Goal: Task Accomplishment & Management: Manage account settings

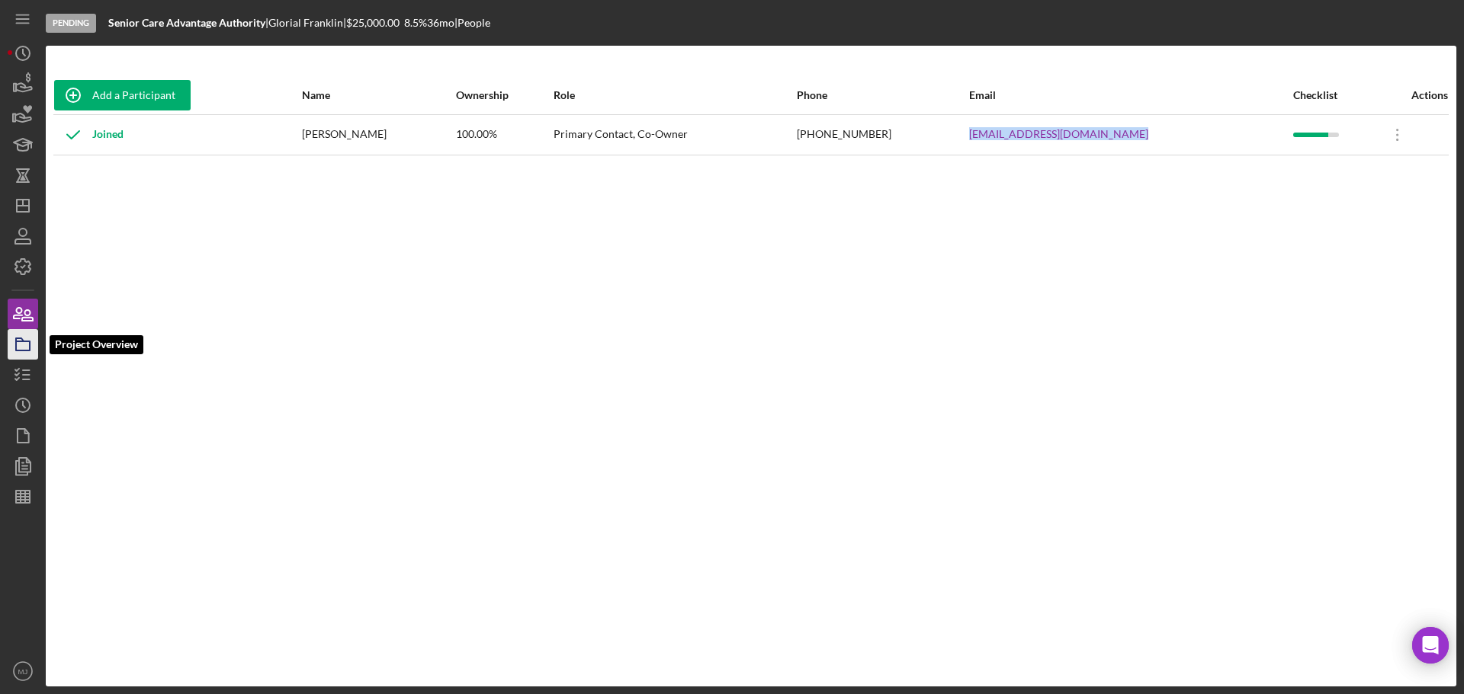
click at [24, 347] on icon "button" at bounding box center [23, 345] width 38 height 38
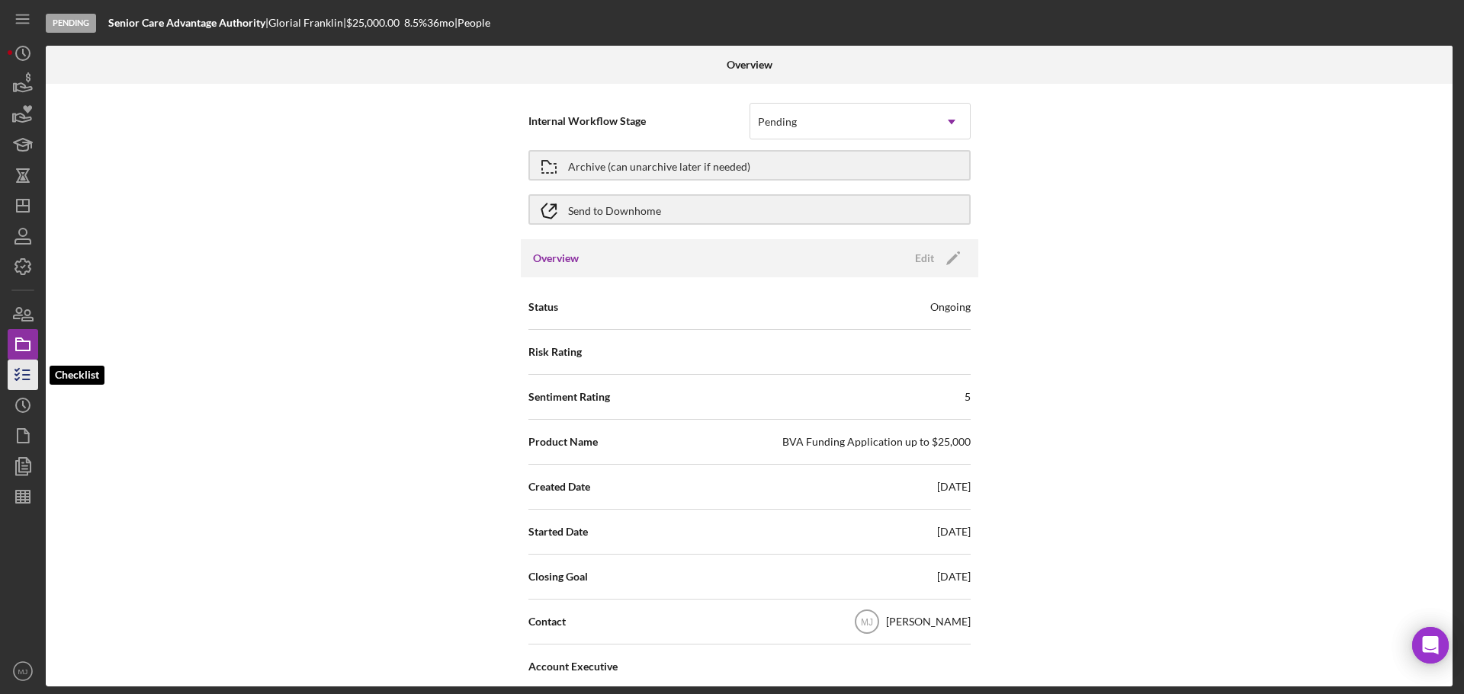
click at [31, 366] on icon "button" at bounding box center [23, 375] width 38 height 38
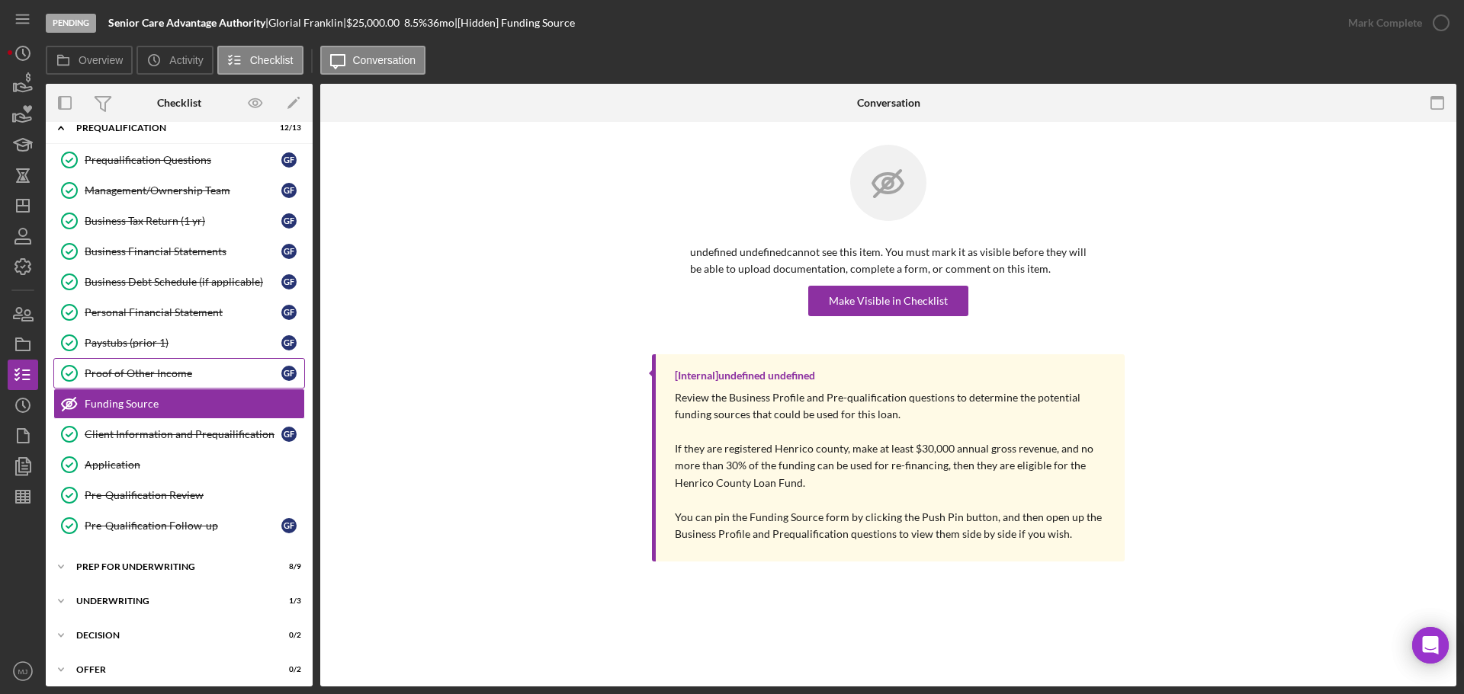
scroll to position [194, 0]
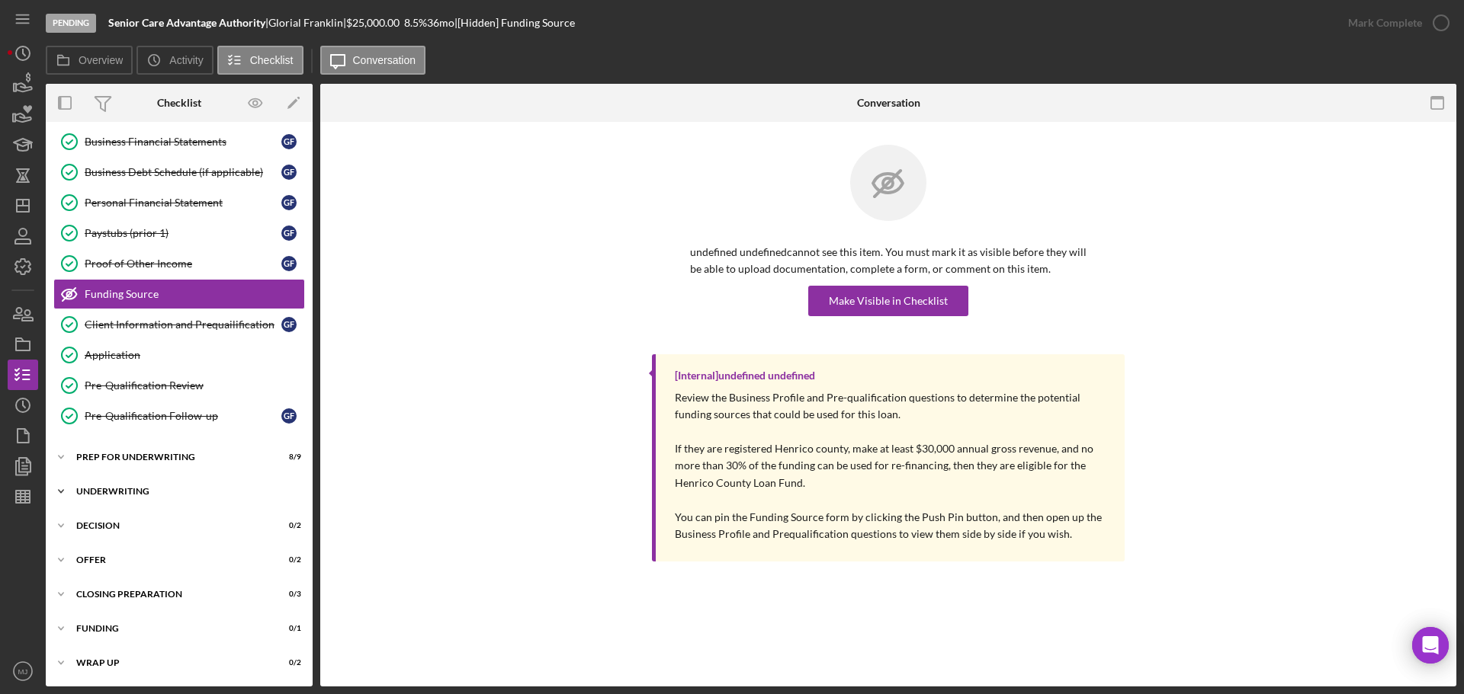
click at [165, 482] on div "Icon/Expander Underwriting 1 / 3" at bounding box center [179, 491] width 267 height 30
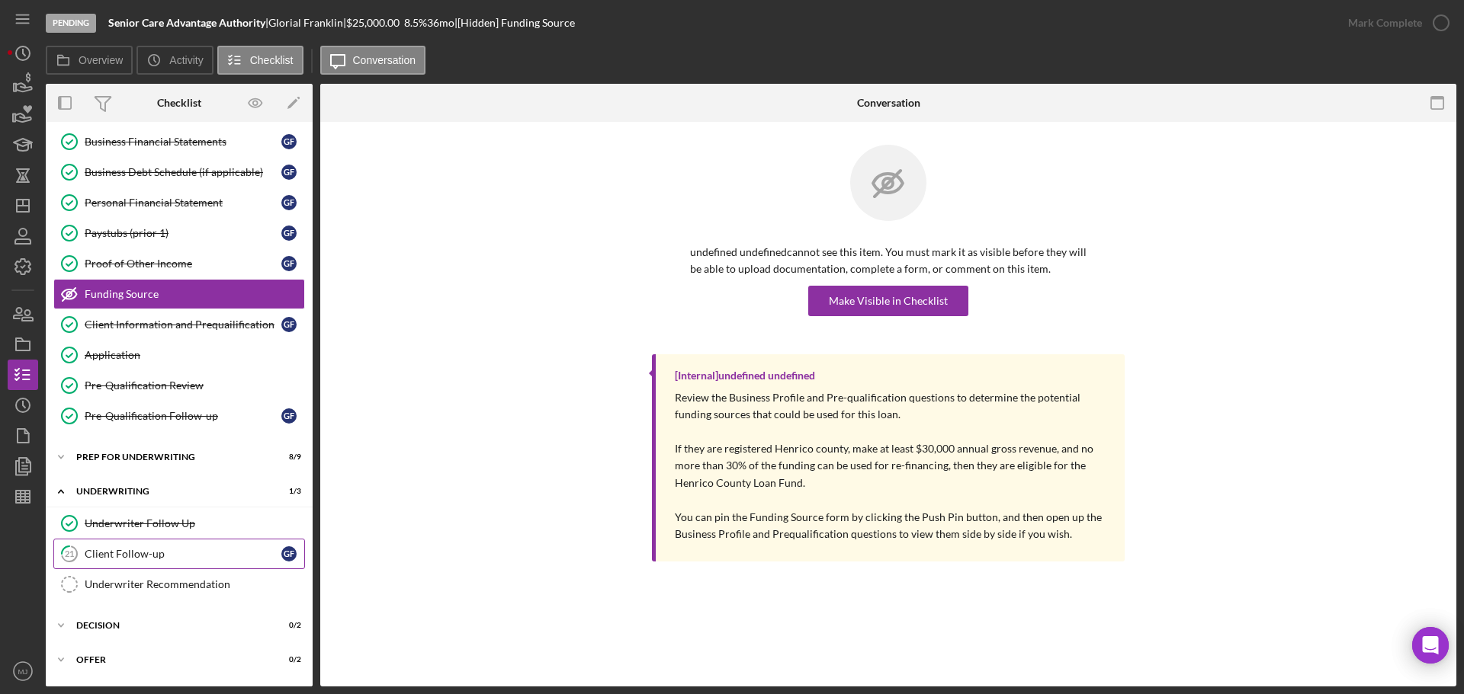
click at [141, 561] on link "21 Client Follow-up G F" at bounding box center [179, 554] width 252 height 30
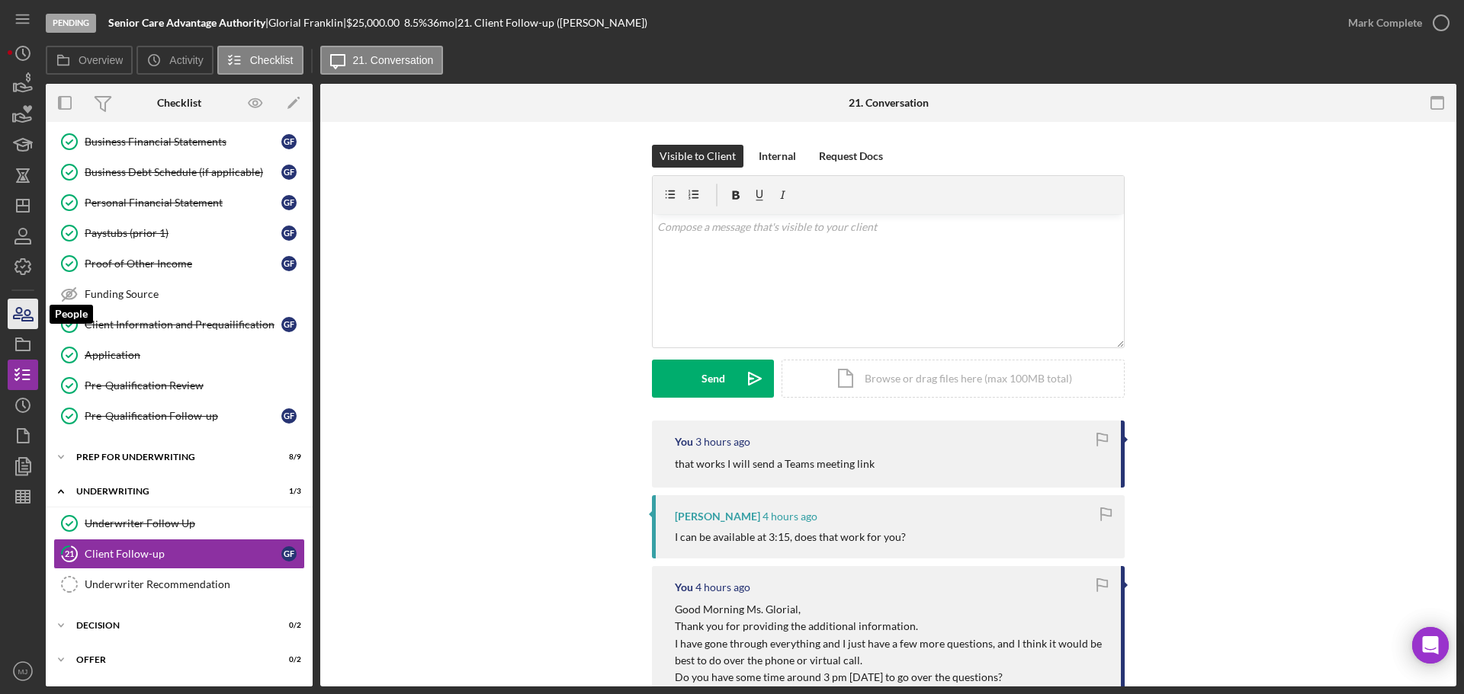
click at [8, 315] on icon "button" at bounding box center [23, 314] width 38 height 38
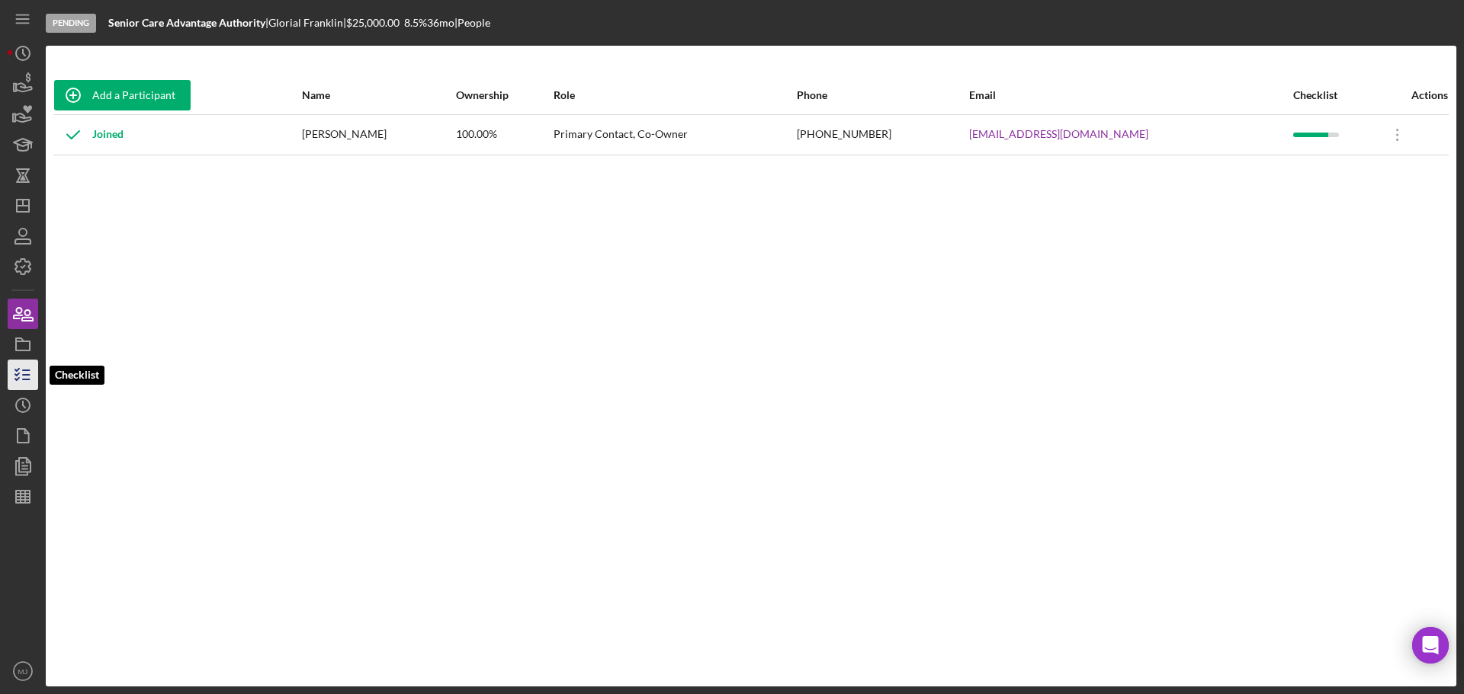
click at [19, 369] on polyline "button" at bounding box center [17, 370] width 4 height 2
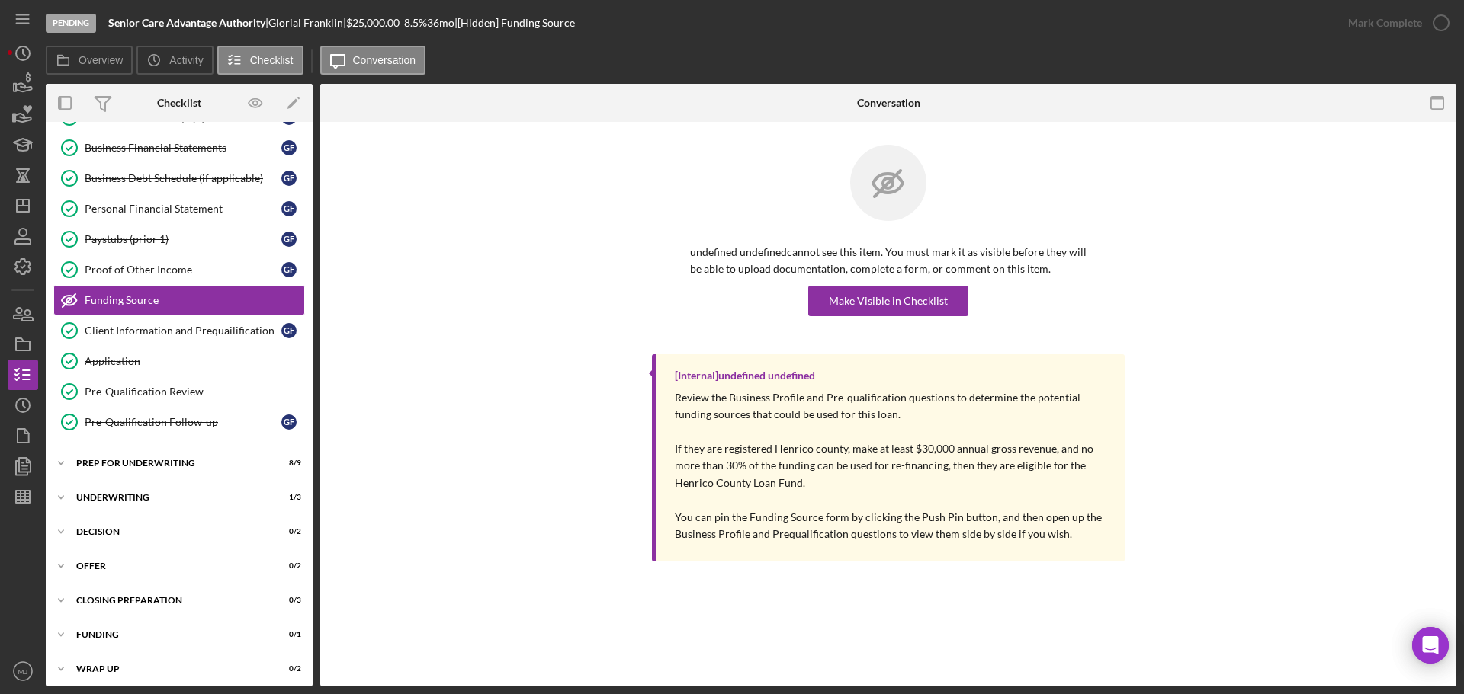
scroll to position [194, 0]
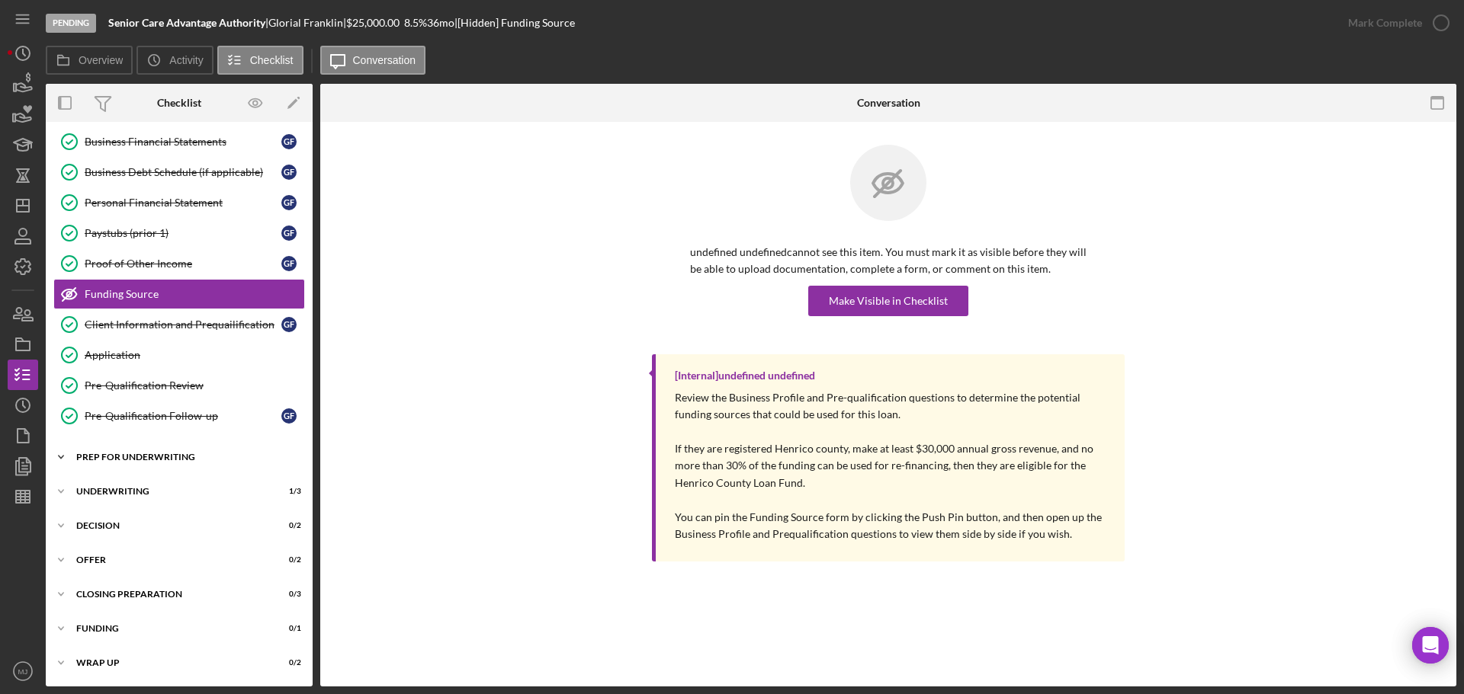
click at [136, 457] on div "Prep for Underwriting" at bounding box center [184, 457] width 217 height 9
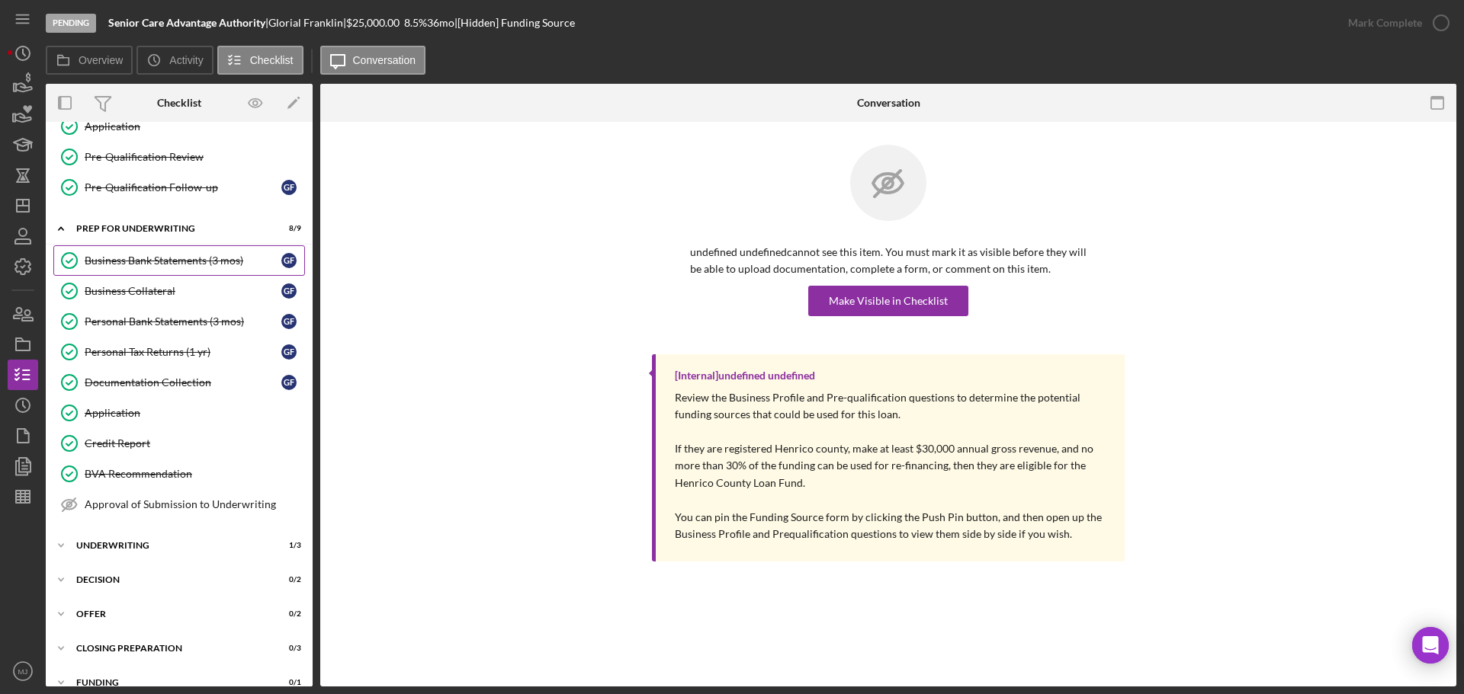
scroll to position [477, 0]
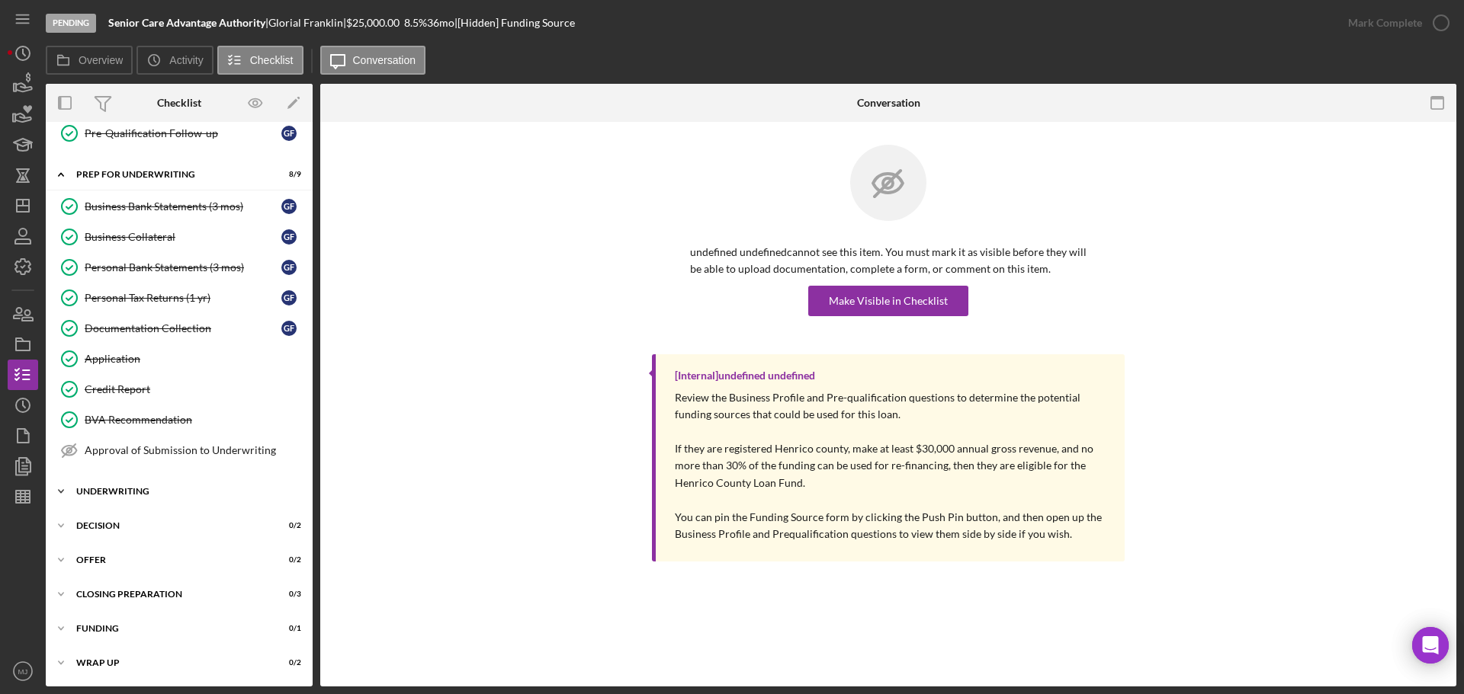
click at [140, 489] on div "Underwriting" at bounding box center [184, 491] width 217 height 9
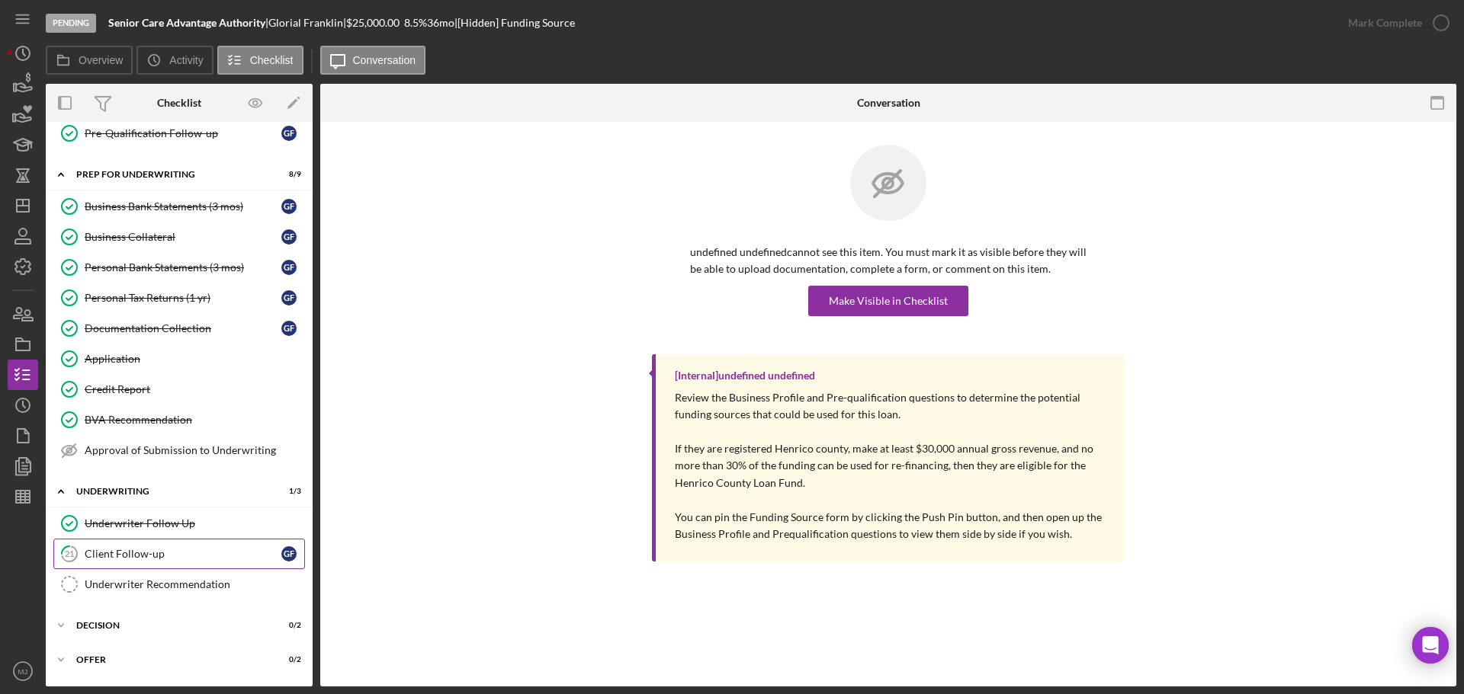
click at [159, 554] on div "Client Follow-up" at bounding box center [183, 554] width 197 height 12
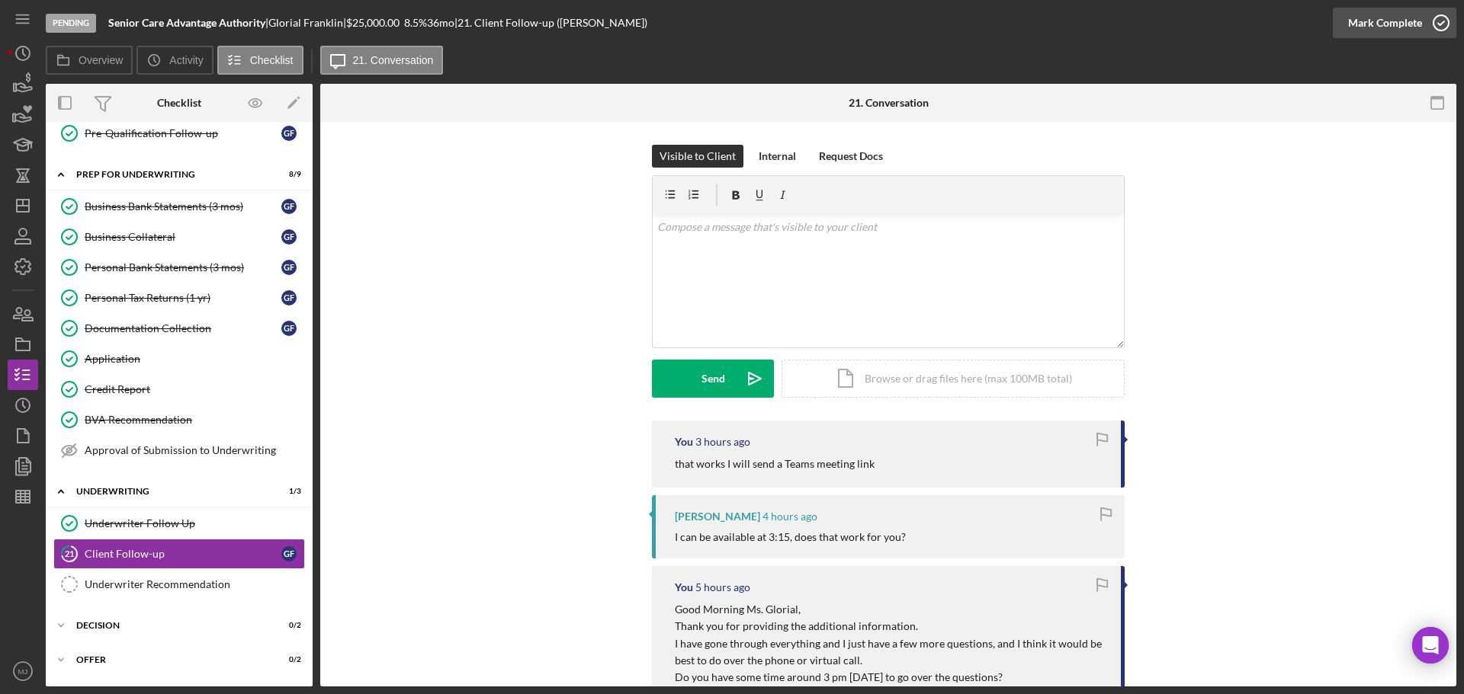
click at [1375, 16] on div "Mark Complete" at bounding box center [1385, 23] width 74 height 30
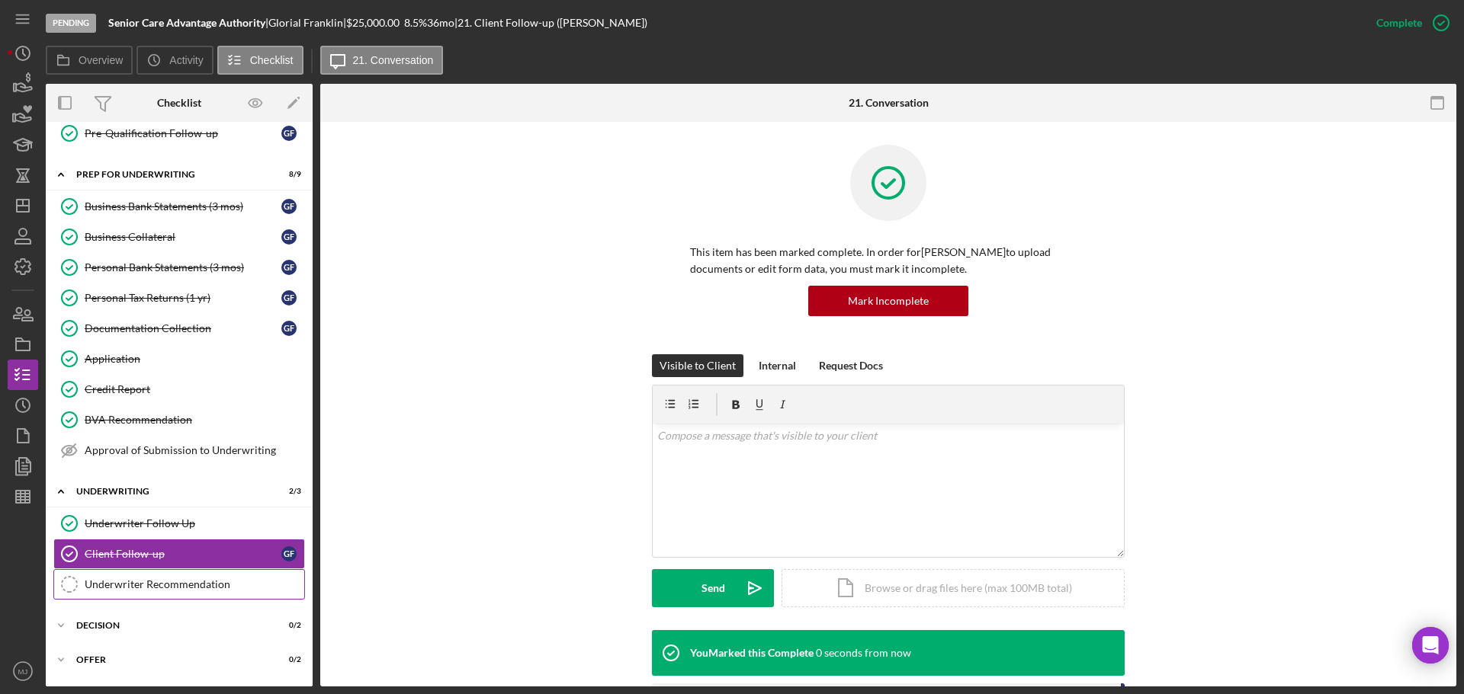
click at [153, 577] on link "Underwriter Recommendation Underwriter Recommendation" at bounding box center [179, 584] width 252 height 30
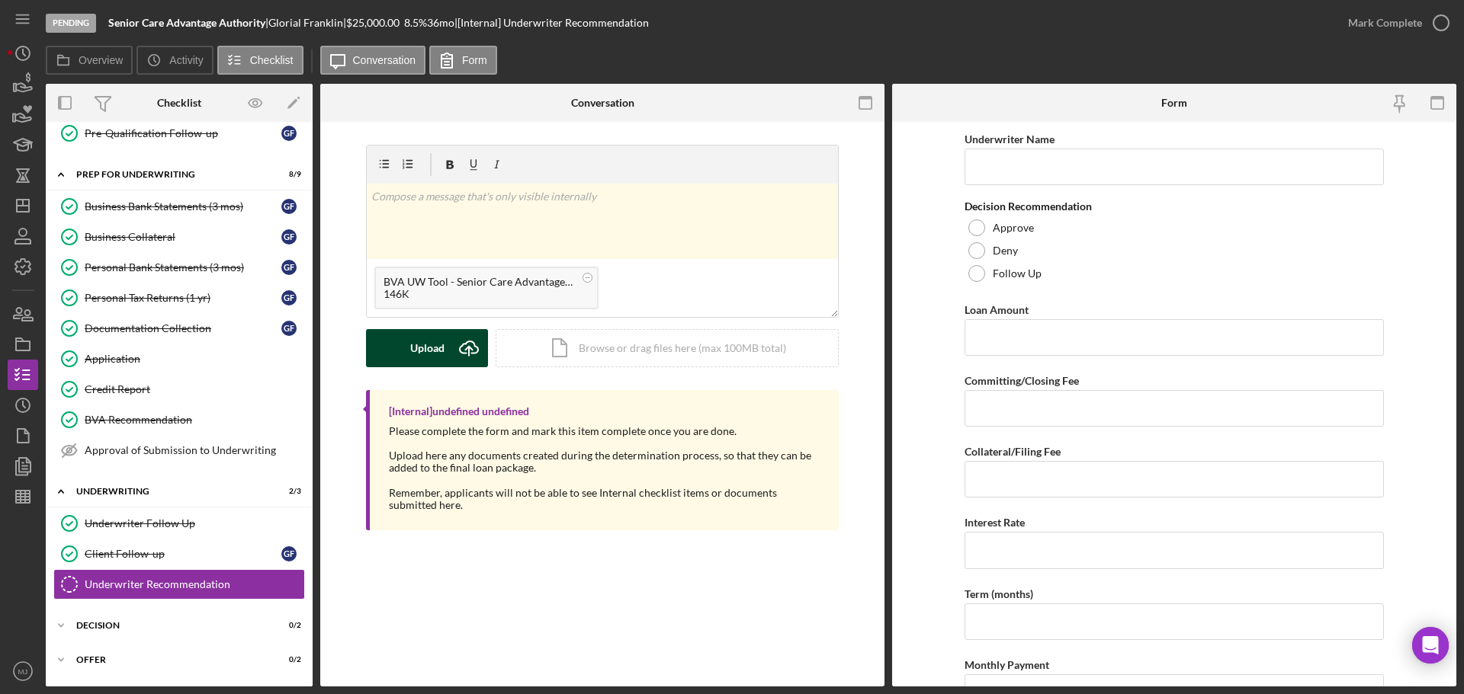
click at [453, 345] on icon "Icon/Upload" at bounding box center [469, 348] width 38 height 38
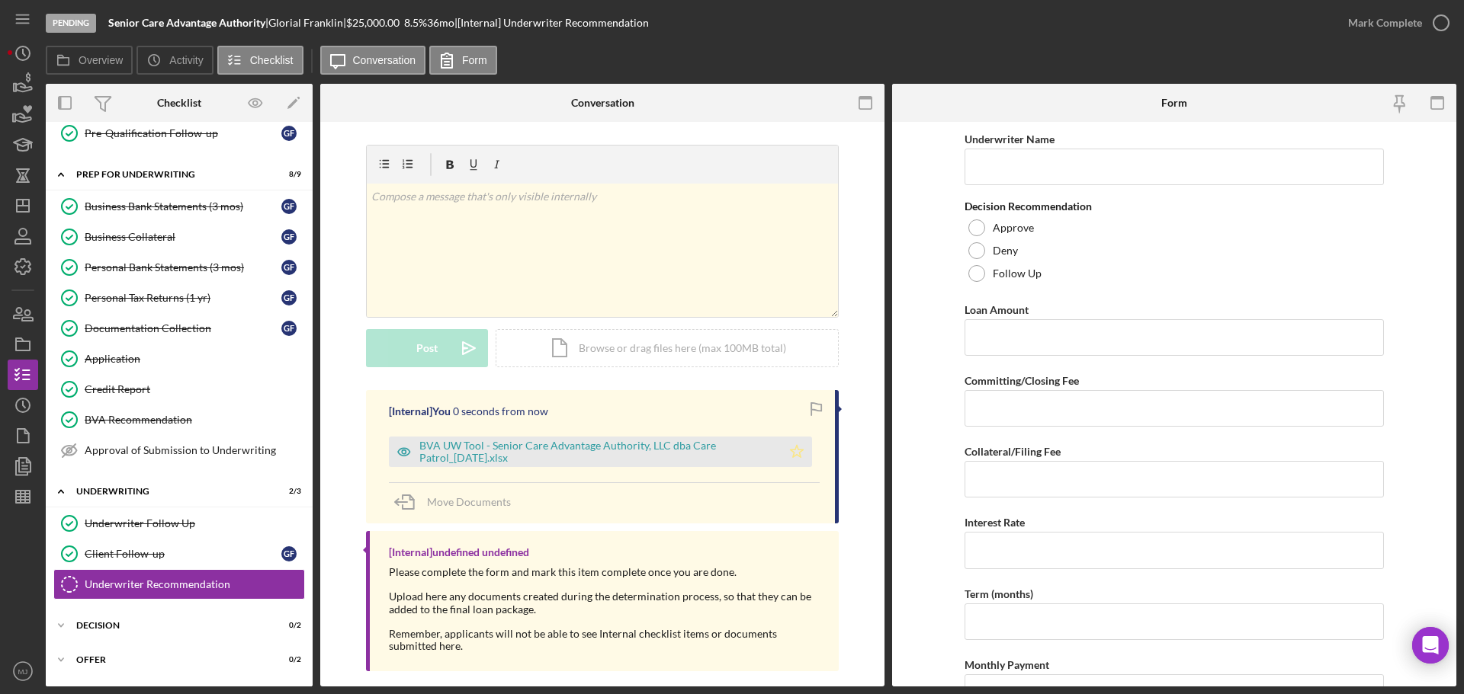
click at [784, 455] on icon "Icon/Star" at bounding box center [796, 452] width 30 height 30
click at [146, 523] on div "Underwriter Follow Up" at bounding box center [195, 524] width 220 height 12
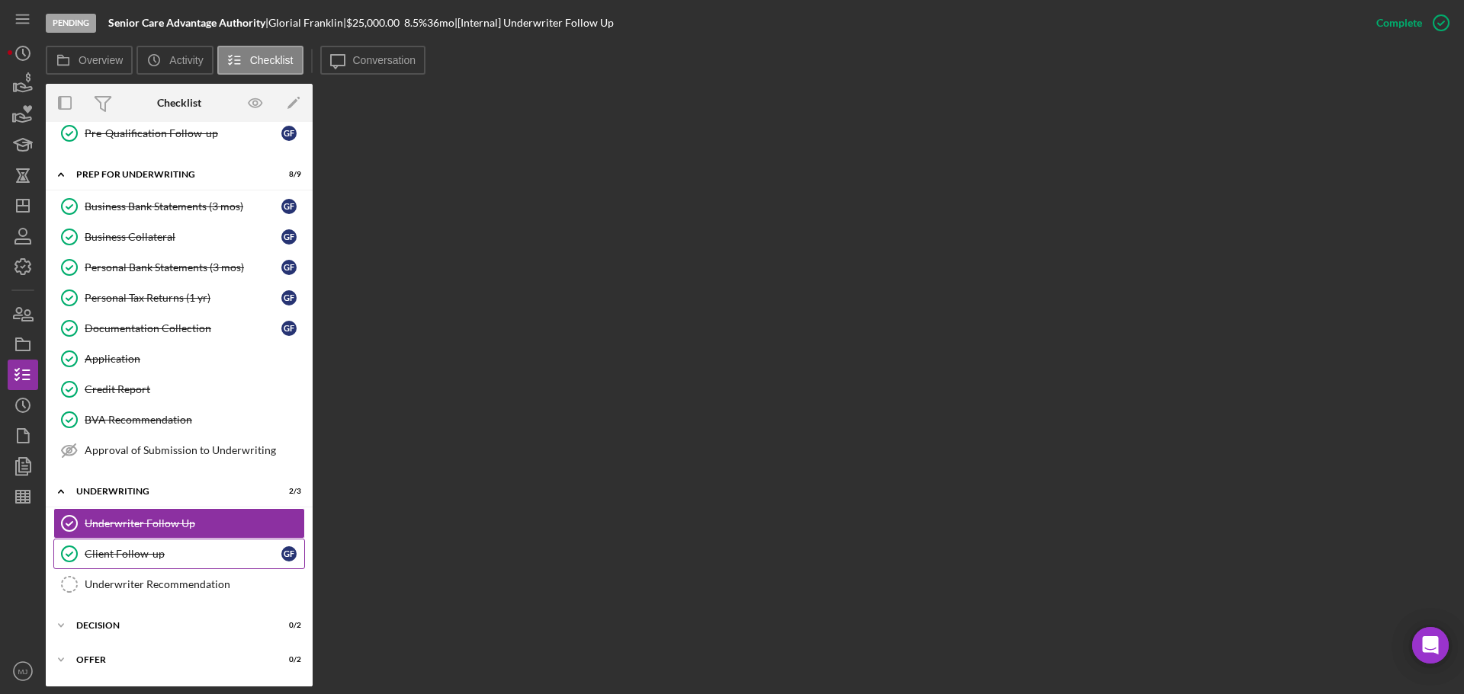
click at [152, 554] on div "Client Follow-up" at bounding box center [183, 554] width 197 height 12
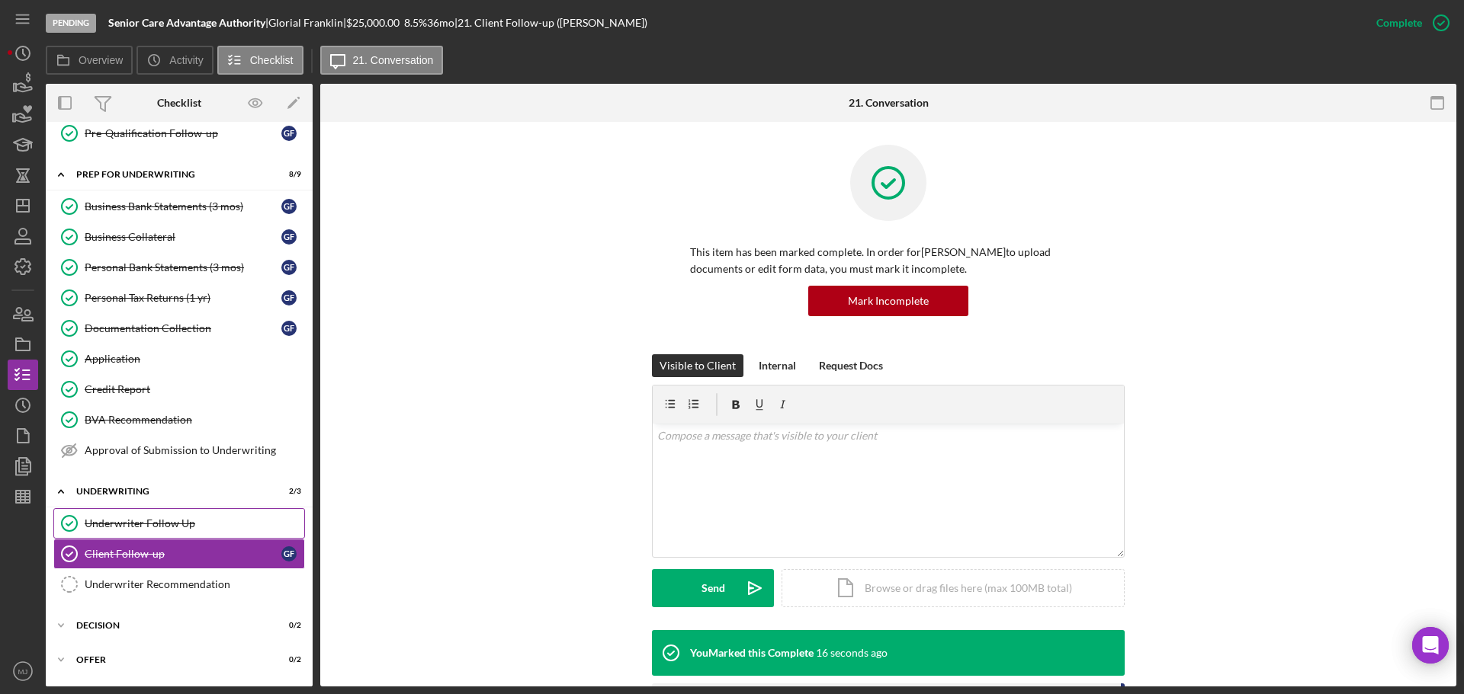
click at [154, 518] on div "Underwriter Follow Up" at bounding box center [195, 524] width 220 height 12
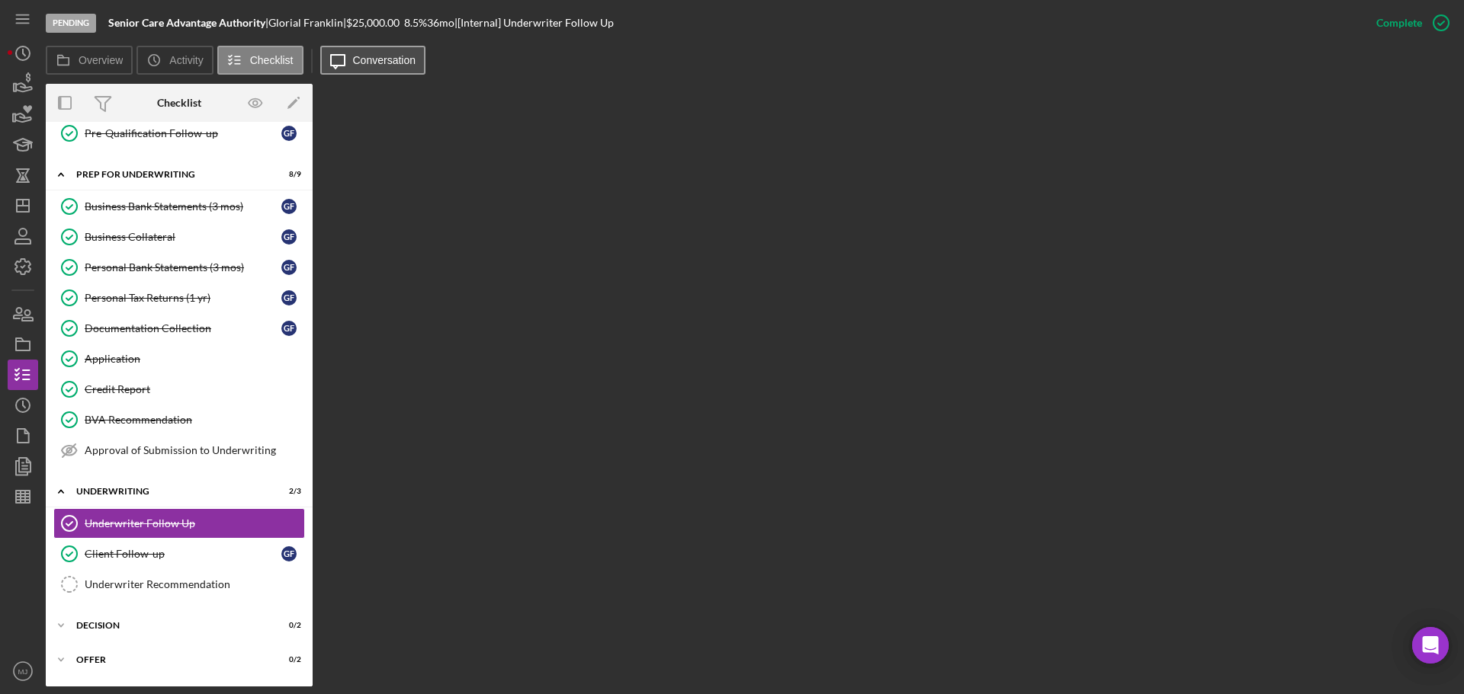
click at [377, 59] on label "Conversation" at bounding box center [384, 60] width 63 height 12
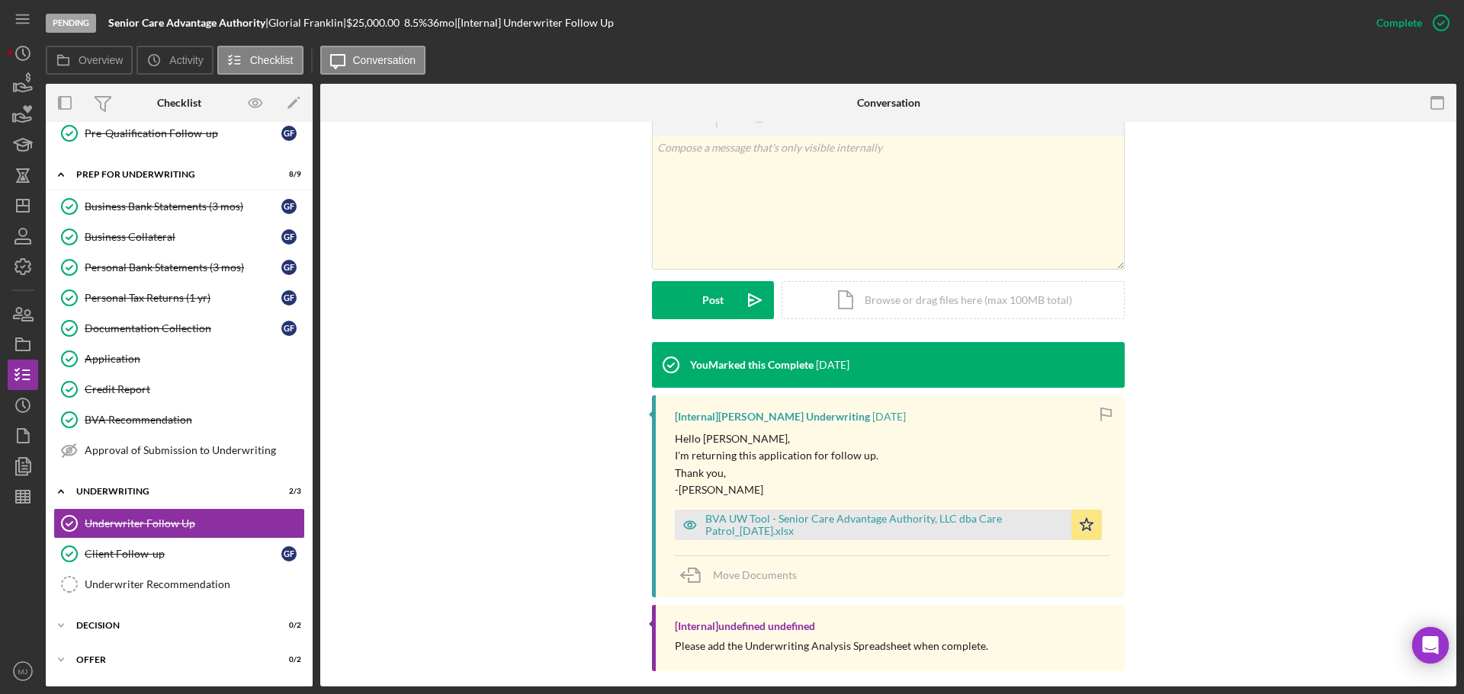
scroll to position [273, 0]
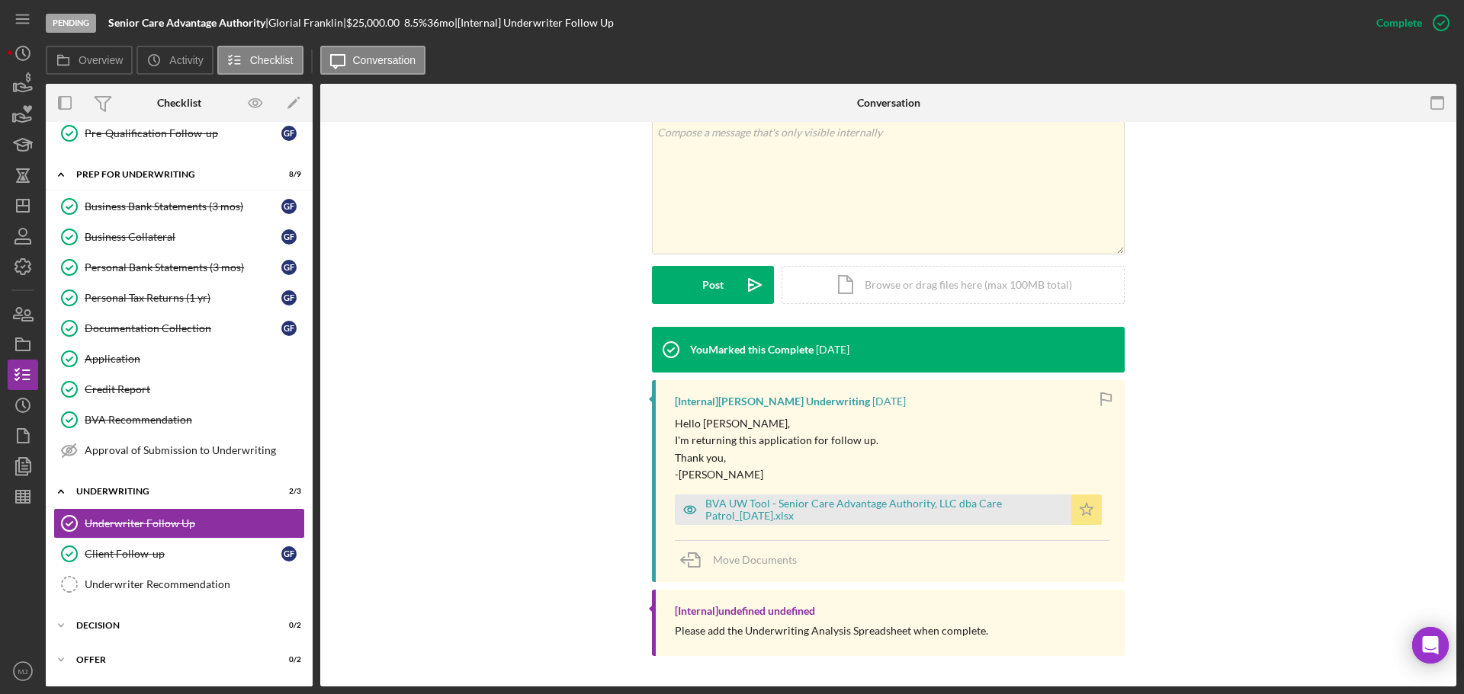
click at [1077, 505] on icon "Icon/Star" at bounding box center [1086, 510] width 30 height 30
click at [162, 583] on div "Underwriter Recommendation" at bounding box center [195, 585] width 220 height 12
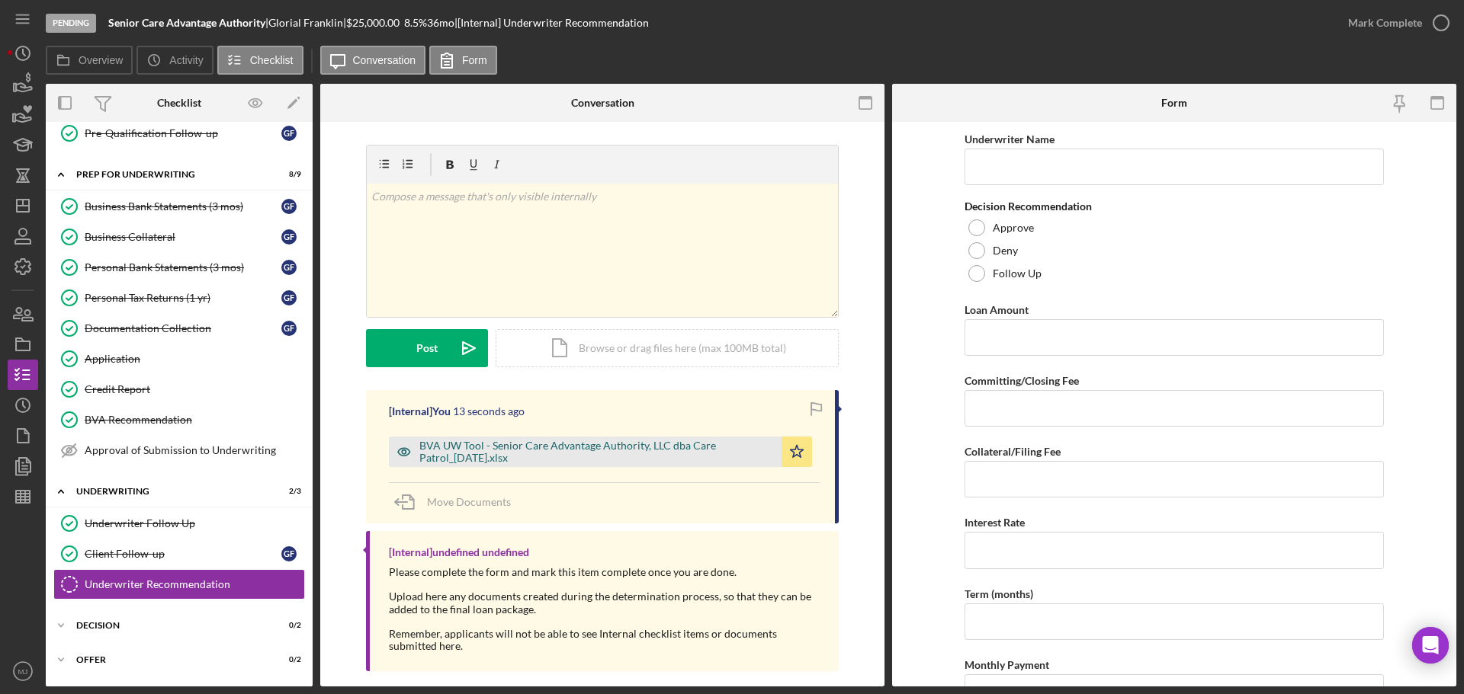
click at [580, 452] on div "BVA UW Tool - Senior Care Advantage Authority, LLC dba Care Patrol_[DATE].xlsx" at bounding box center [596, 452] width 354 height 24
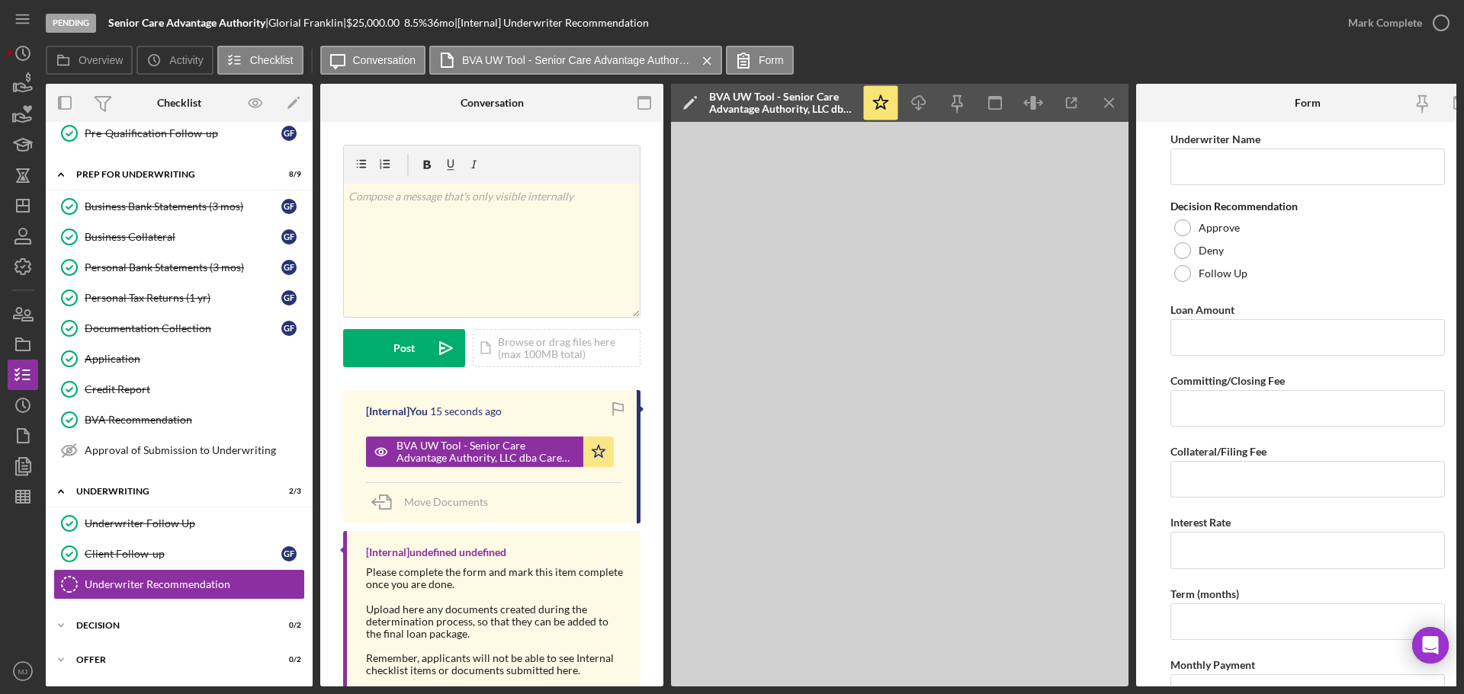
click at [690, 101] on icon "Icon/Edit" at bounding box center [690, 103] width 38 height 38
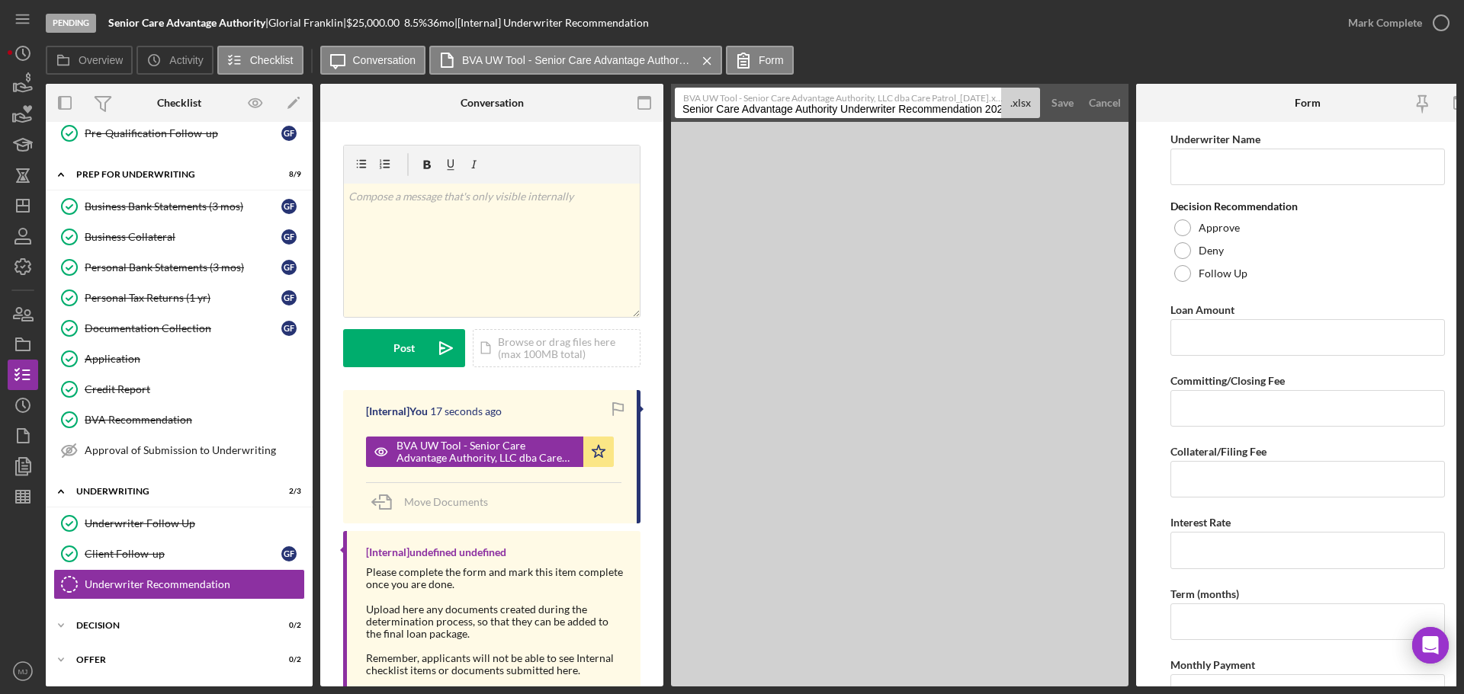
click at [874, 99] on label "BVA UW Tool - Senior Care Advantage Authority, LLC dba Care Patrol_[DATE].xlsx" at bounding box center [842, 95] width 319 height 15
click at [874, 99] on input "Senior Care Advantage Authority Underwriter Recommendation 20250902" at bounding box center [838, 103] width 326 height 30
click at [874, 103] on label "BVA UW Tool - Senior Care Advantage Authority, LLC dba Care Patrol_[DATE].xlsx" at bounding box center [842, 95] width 319 height 15
click at [874, 103] on input "Senior Care Advantage Authority Underwriter Recommendation 20250902" at bounding box center [838, 103] width 326 height 30
click at [874, 103] on label "BVA UW Tool - Senior Care Advantage Authority, LLC dba Care Patrol_[DATE].xlsx" at bounding box center [842, 95] width 319 height 15
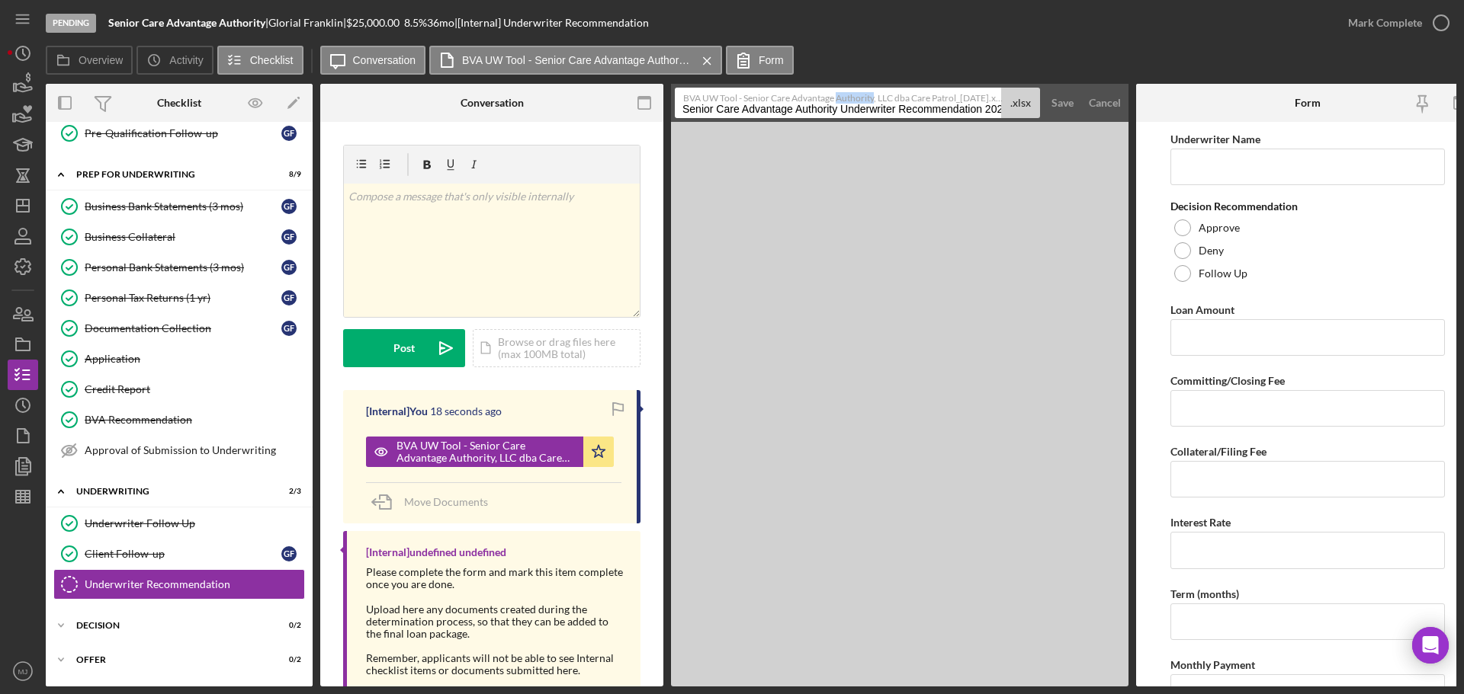
click at [874, 103] on input "Senior Care Advantage Authority Underwriter Recommendation 20250902" at bounding box center [838, 103] width 326 height 30
click at [874, 103] on label "BVA UW Tool - Senior Care Advantage Authority, LLC dba Care Patrol_[DATE].xlsx" at bounding box center [842, 95] width 319 height 15
click at [874, 103] on input "Senior Care Advantage Authority Underwriter Recommendation 20250902" at bounding box center [838, 103] width 326 height 30
click at [874, 103] on label "BVA UW Tool - Senior Care Advantage Authority, LLC dba Care Patrol_[DATE].xlsx" at bounding box center [842, 95] width 319 height 15
click at [874, 103] on input "Senior Care Advantage Authority Underwriter Recommendation 20250902" at bounding box center [838, 103] width 326 height 30
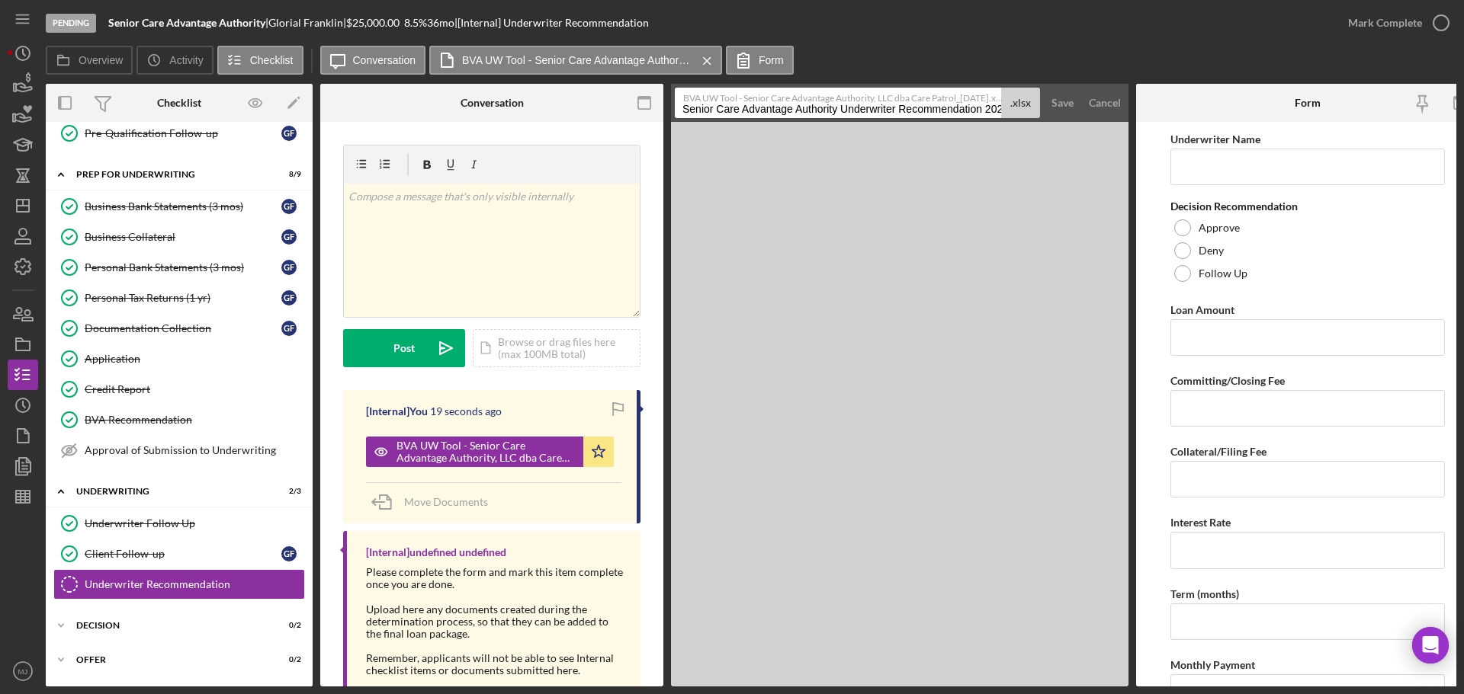
click at [873, 110] on input "Senior Care Advantage Authority Underwriter Recommendation 20250902" at bounding box center [838, 103] width 326 height 30
click at [872, 110] on input "Senior Care Advantage Authority Underwriter Recommendation 20250902" at bounding box center [838, 103] width 326 height 30
click at [799, 108] on input "BVA UW Tool- Senior CAre Advantage - LO Follow-up [DATE]" at bounding box center [838, 103] width 326 height 30
type input "BVA UW Tool- Senior Care Advantage - LO Follow-up [DATE]"
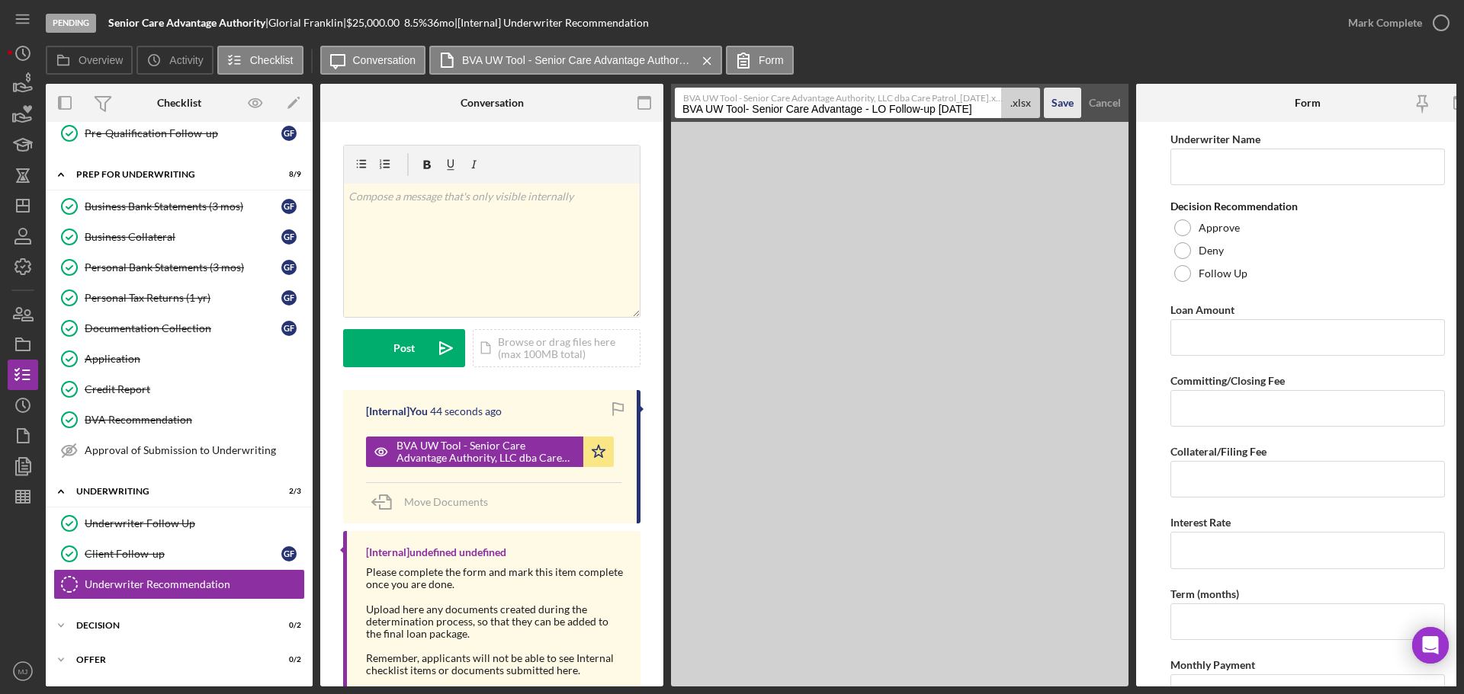
click at [1058, 105] on div "Save" at bounding box center [1062, 103] width 22 height 30
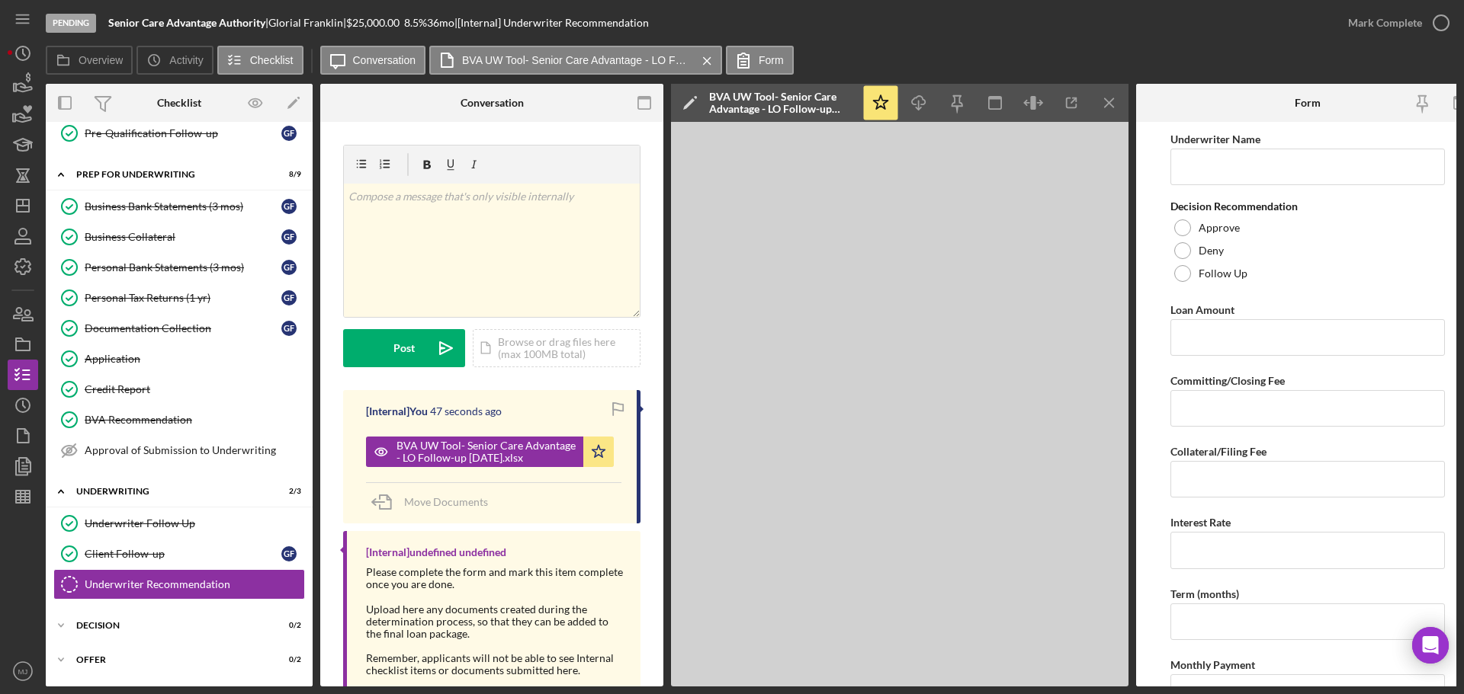
click at [532, 585] on div "Please complete the form and mark this item complete once you are done." at bounding box center [495, 578] width 259 height 24
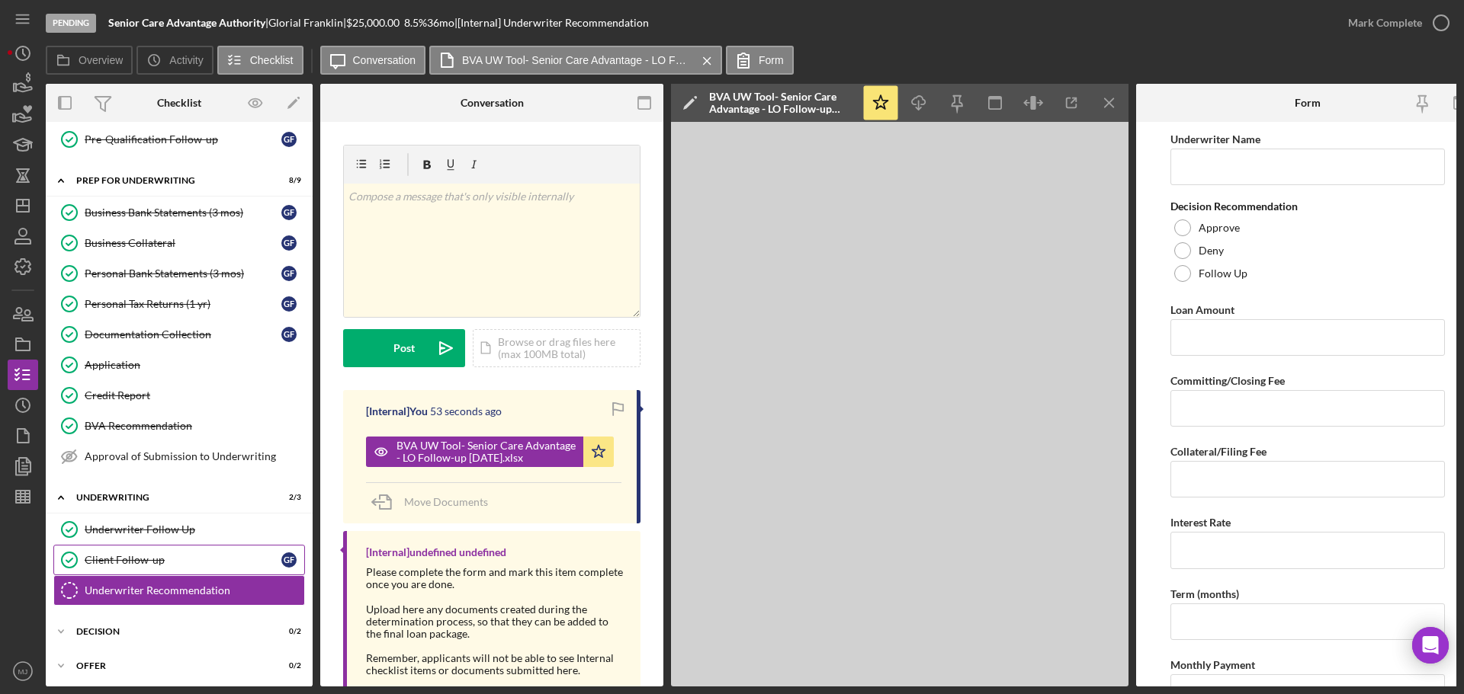
scroll to position [477, 0]
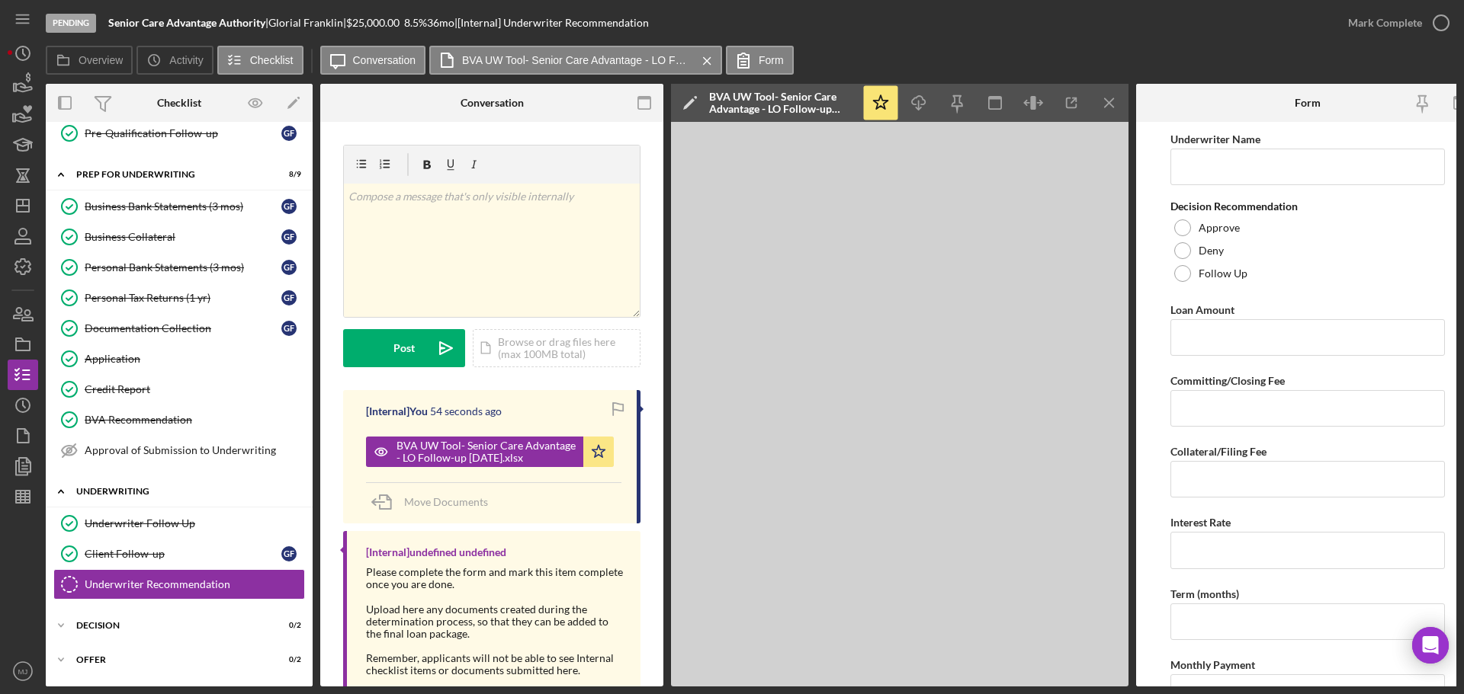
drag, startPoint x: 142, startPoint y: 524, endPoint x: 171, endPoint y: 506, distance: 33.9
click at [142, 524] on div "Underwriter Follow Up" at bounding box center [195, 524] width 220 height 12
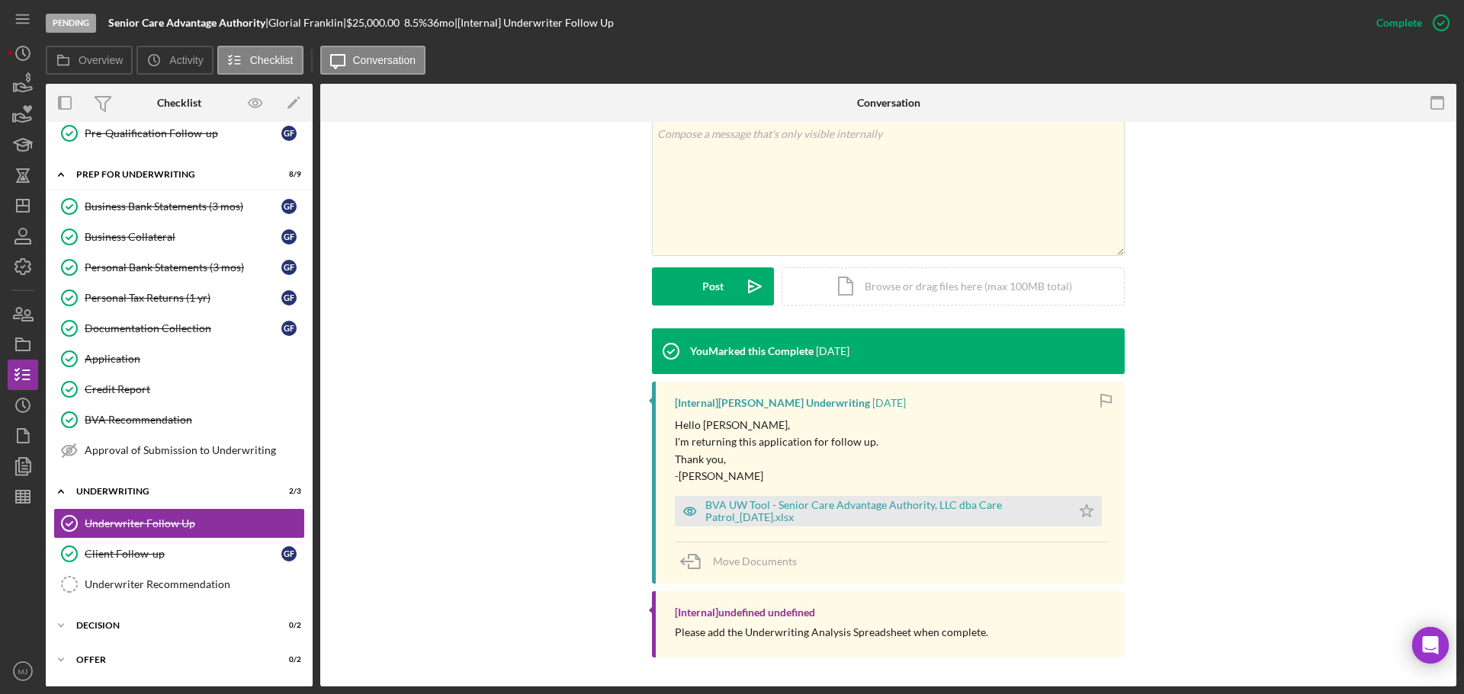
scroll to position [273, 0]
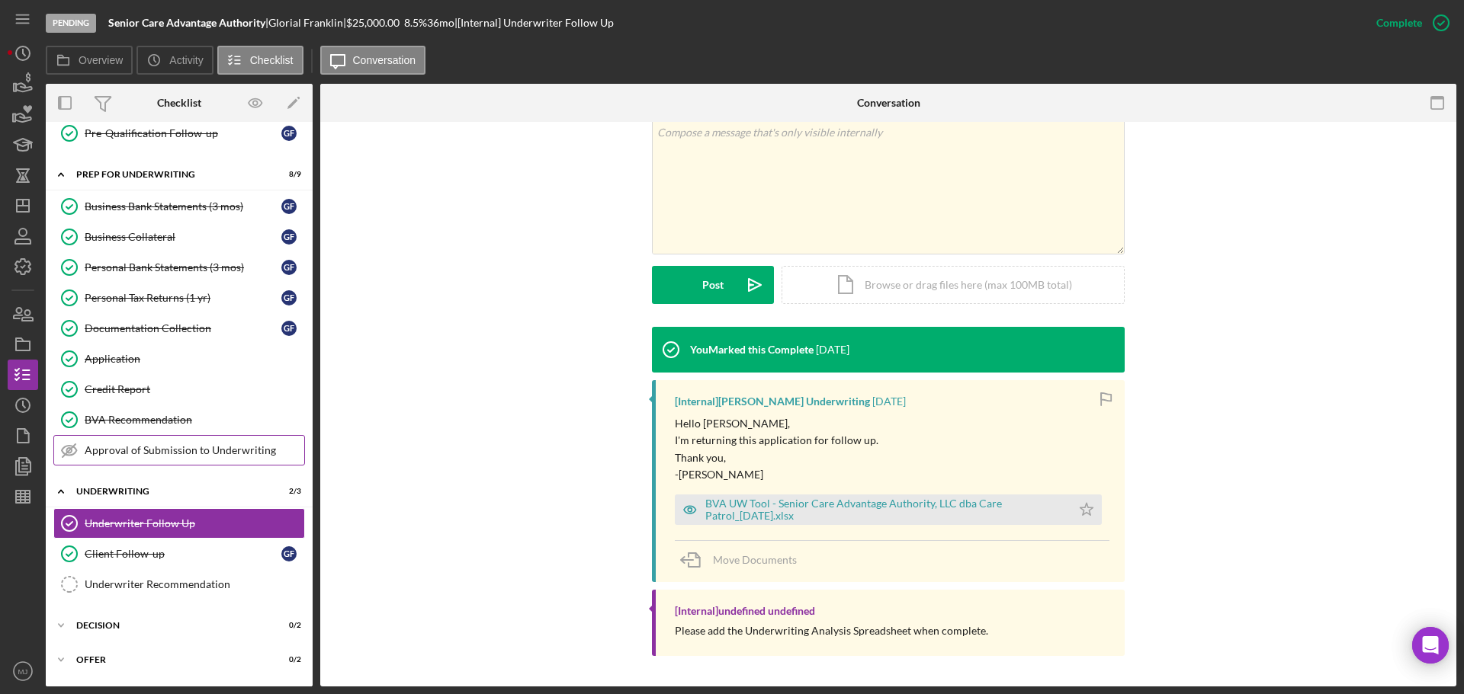
click at [120, 447] on div "Approval of Submission to Underwriting" at bounding box center [195, 450] width 220 height 12
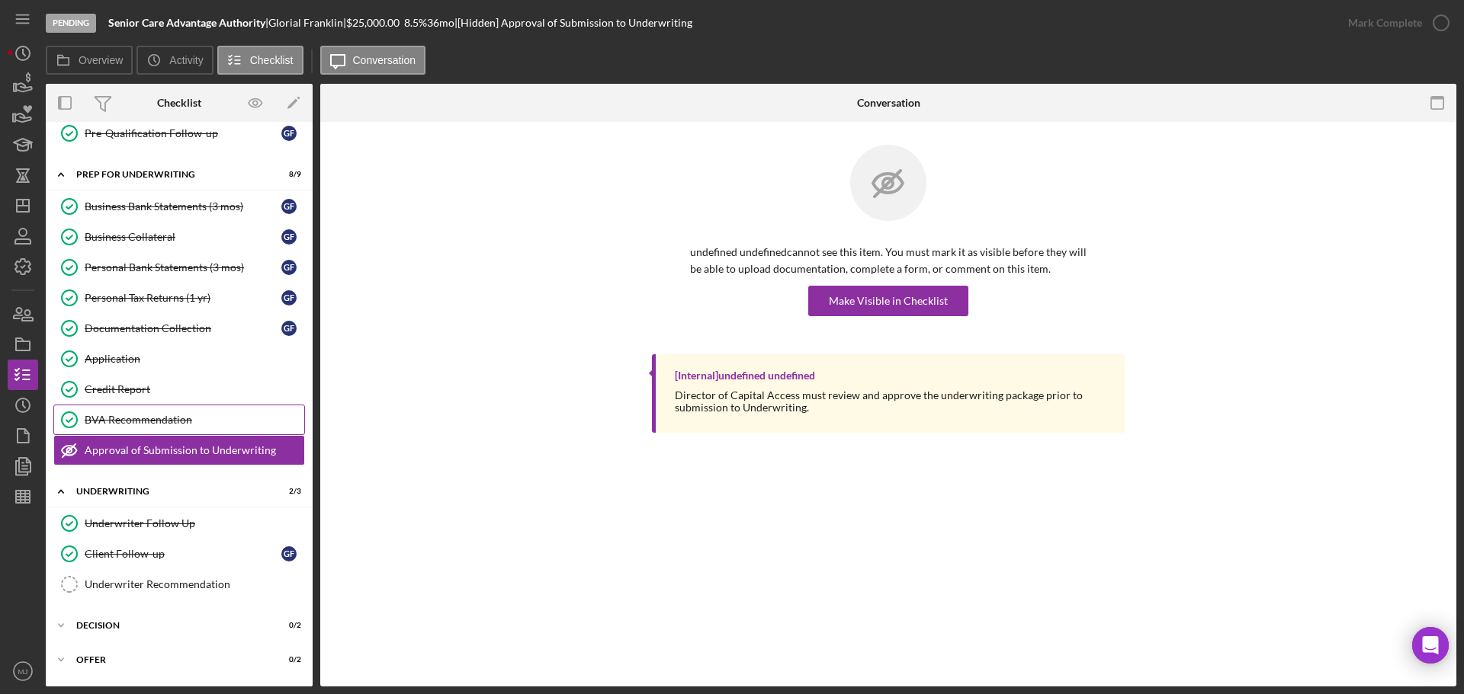
click at [117, 422] on div "BVA Recommendation" at bounding box center [195, 420] width 220 height 12
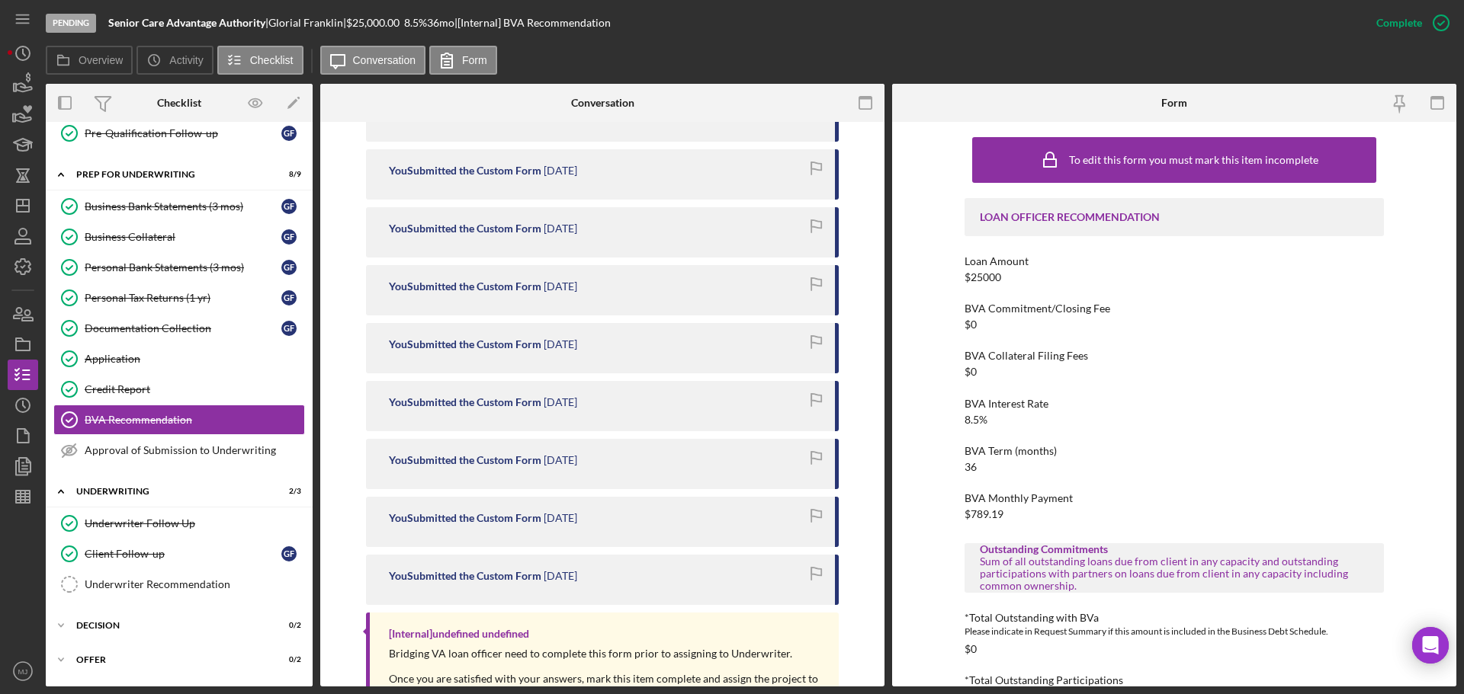
scroll to position [1111, 0]
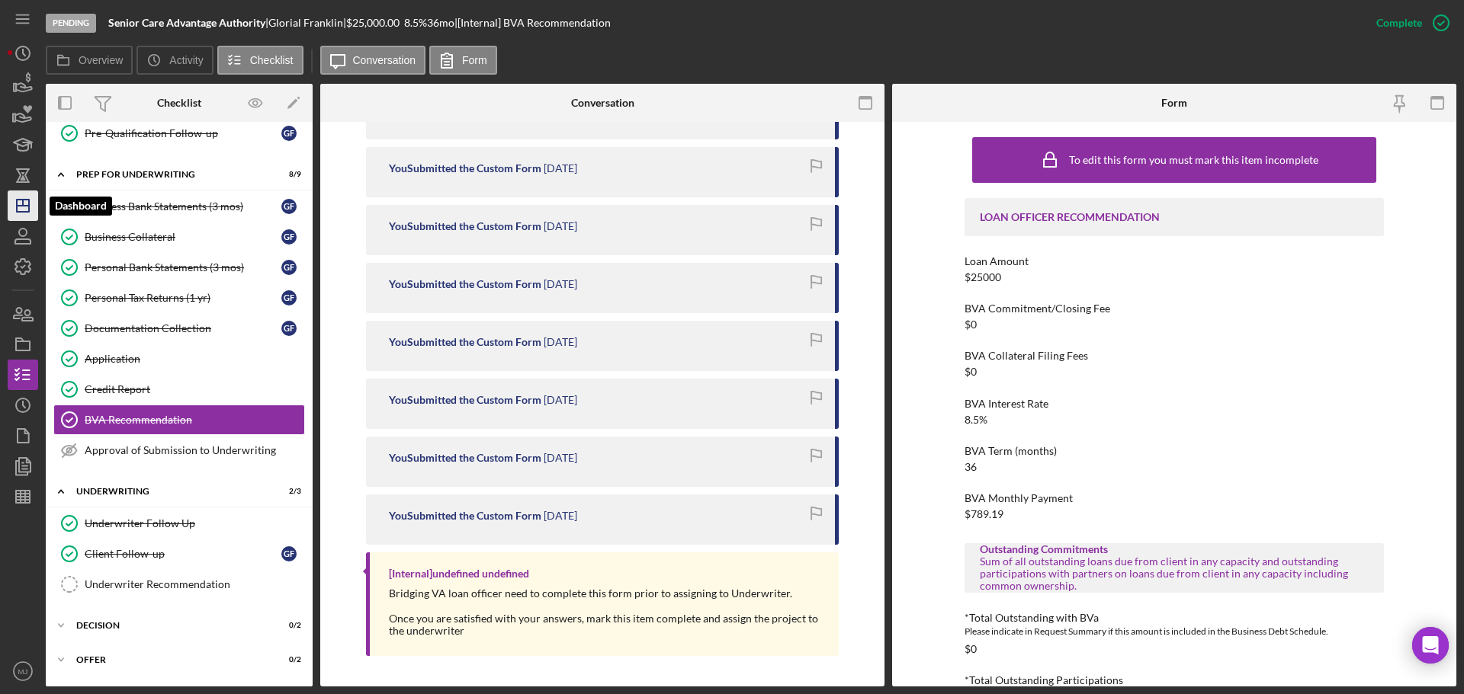
click at [31, 207] on icon "Icon/Dashboard" at bounding box center [23, 206] width 38 height 38
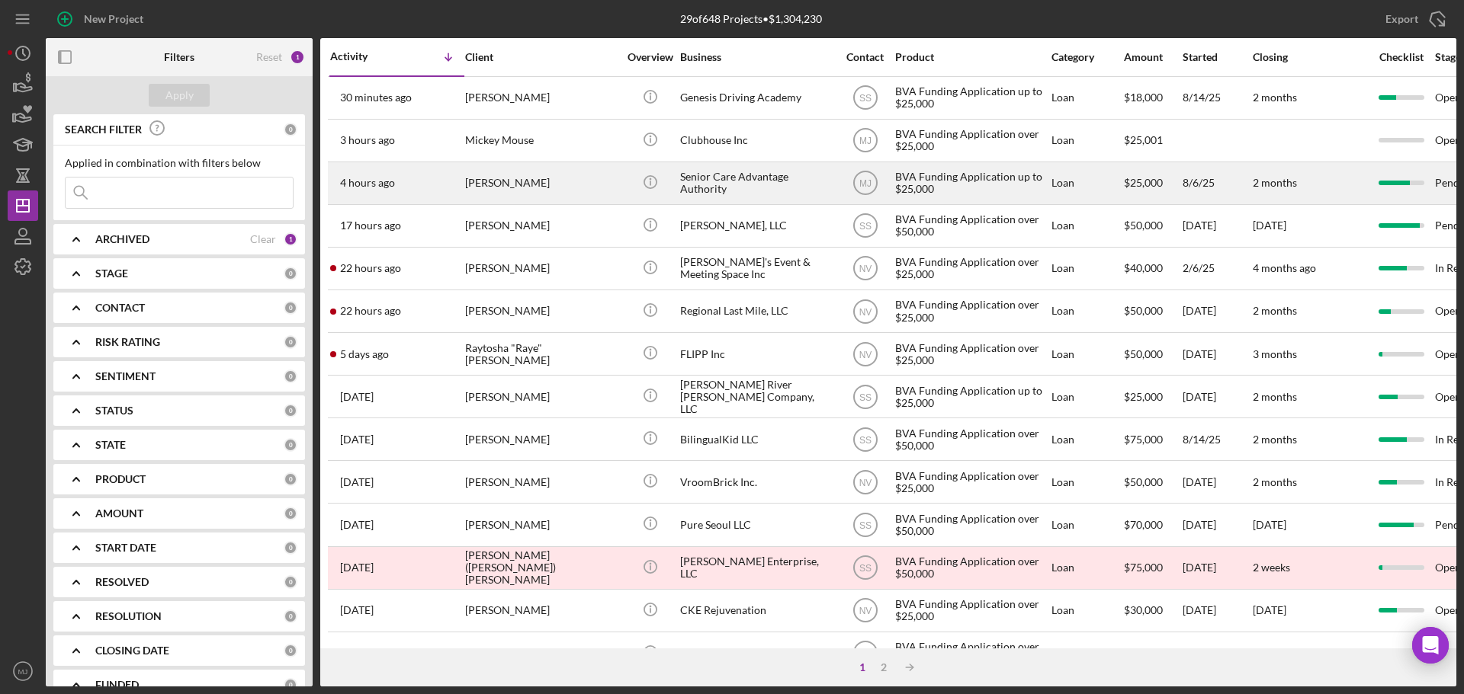
click at [511, 171] on div "[PERSON_NAME]" at bounding box center [541, 183] width 152 height 40
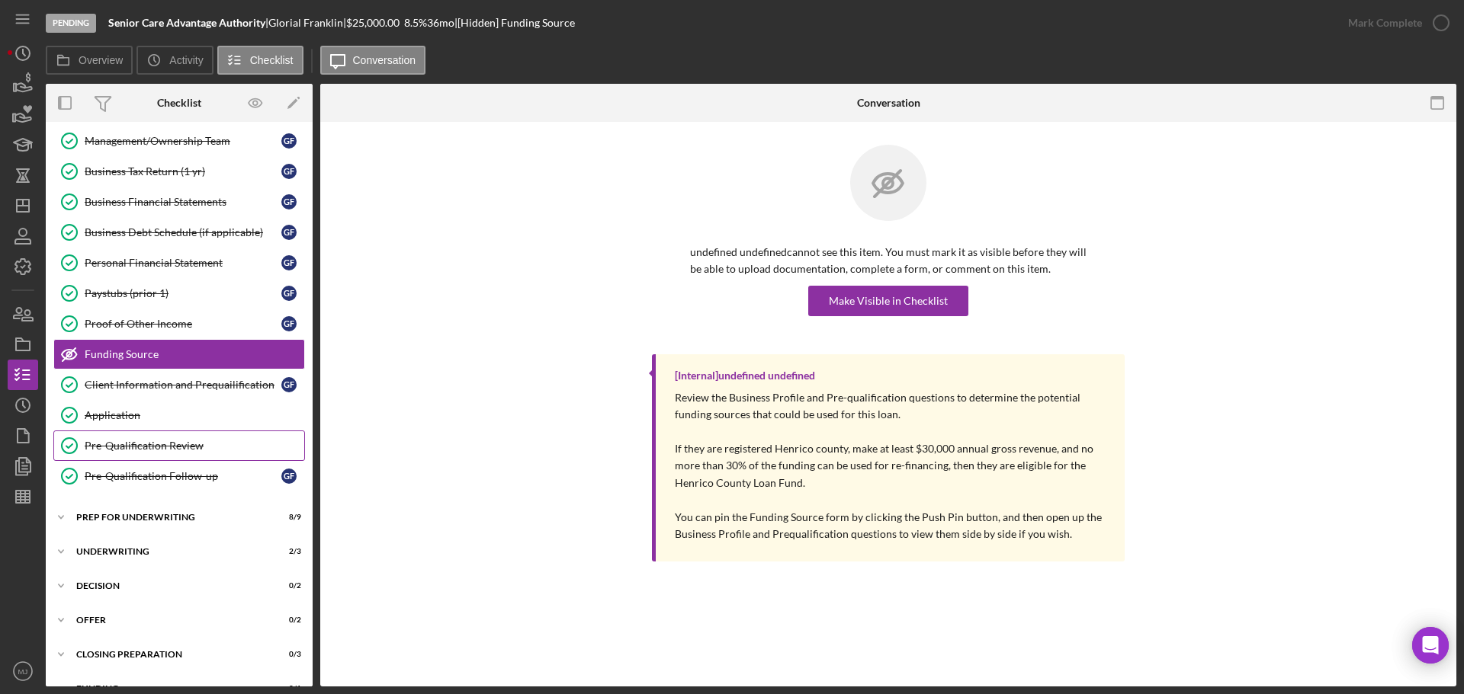
scroll to position [161, 0]
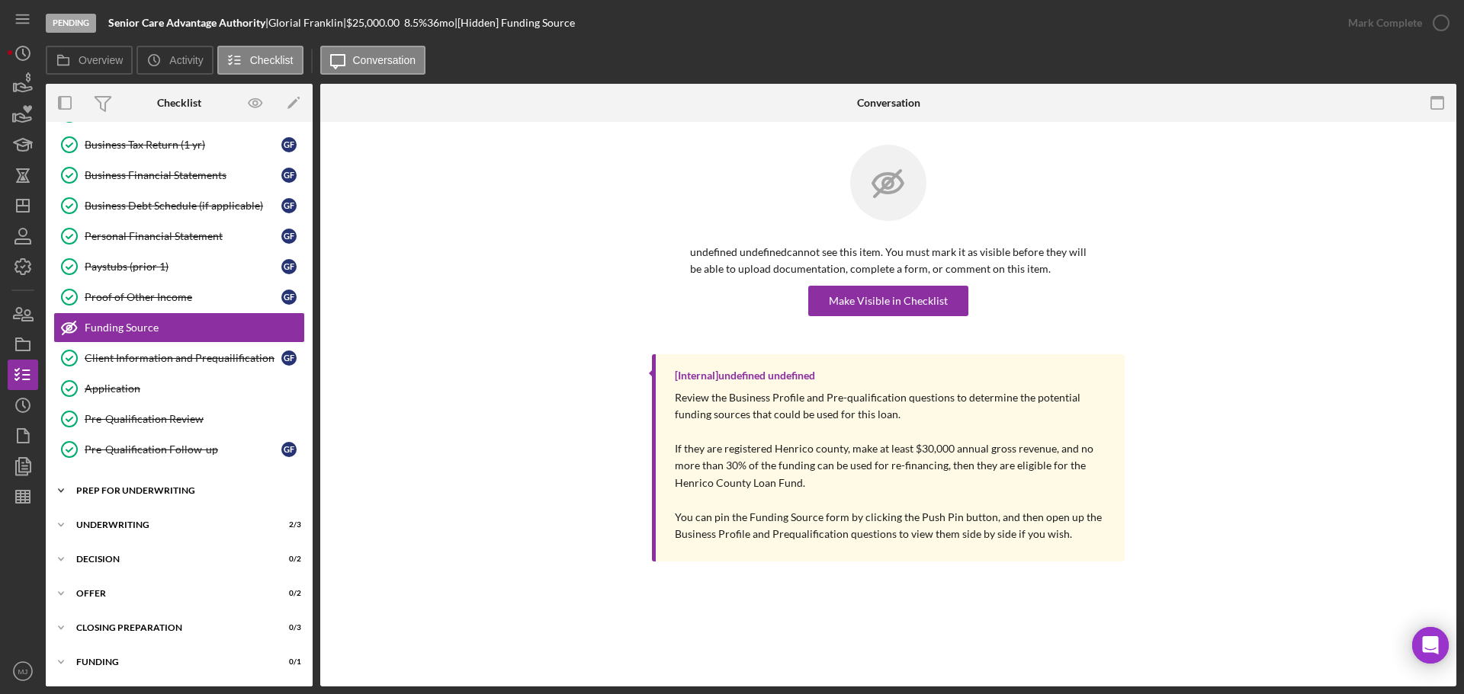
click at [128, 486] on div "Prep for Underwriting" at bounding box center [184, 490] width 217 height 9
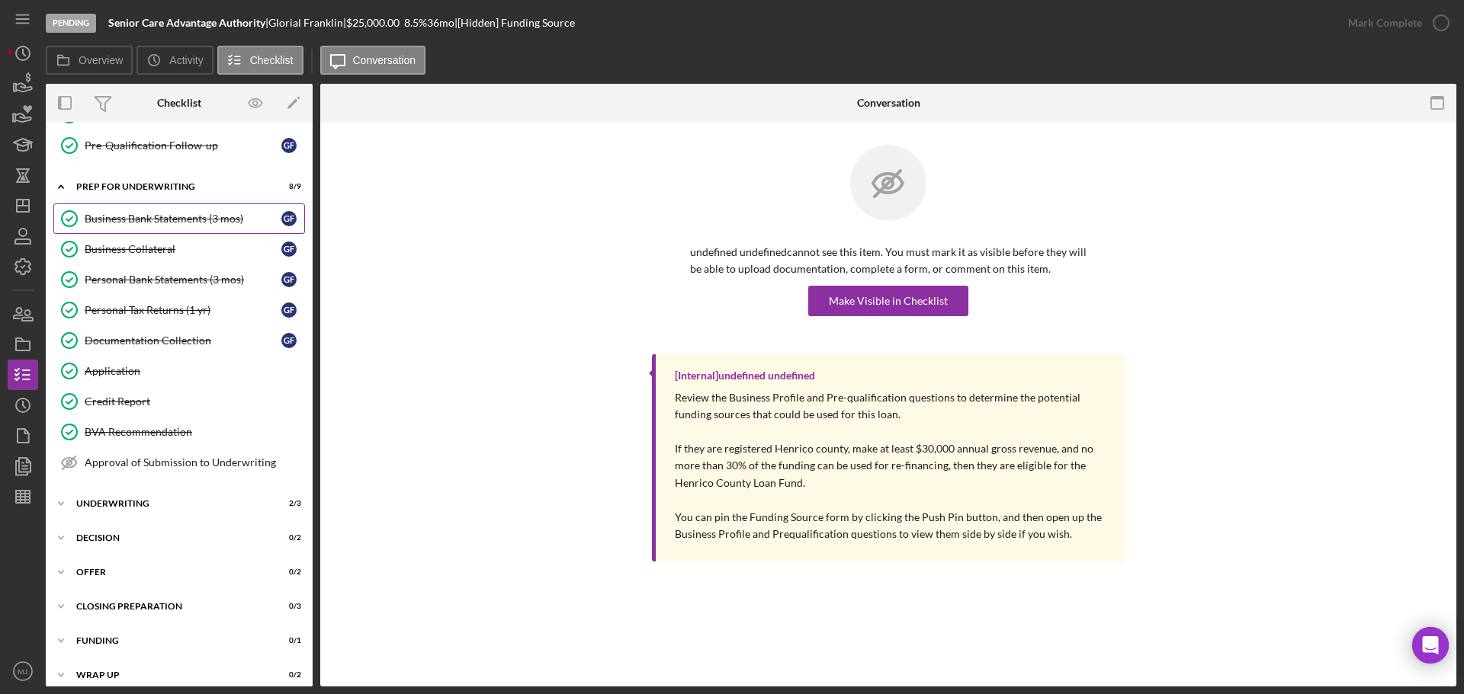
scroll to position [466, 0]
click at [115, 510] on div "Icon/Expander Underwriting 2 / 3" at bounding box center [179, 503] width 267 height 30
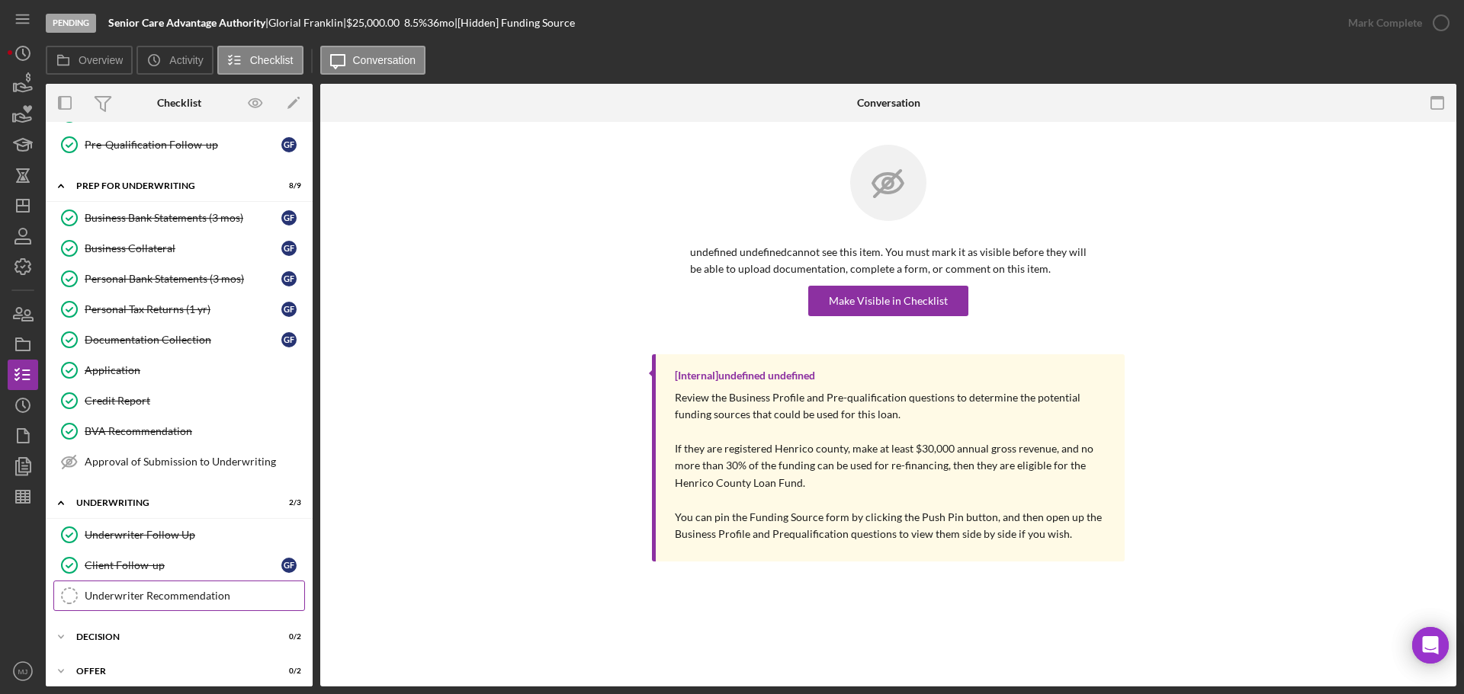
click at [127, 602] on div "Underwriter Recommendation" at bounding box center [195, 596] width 220 height 12
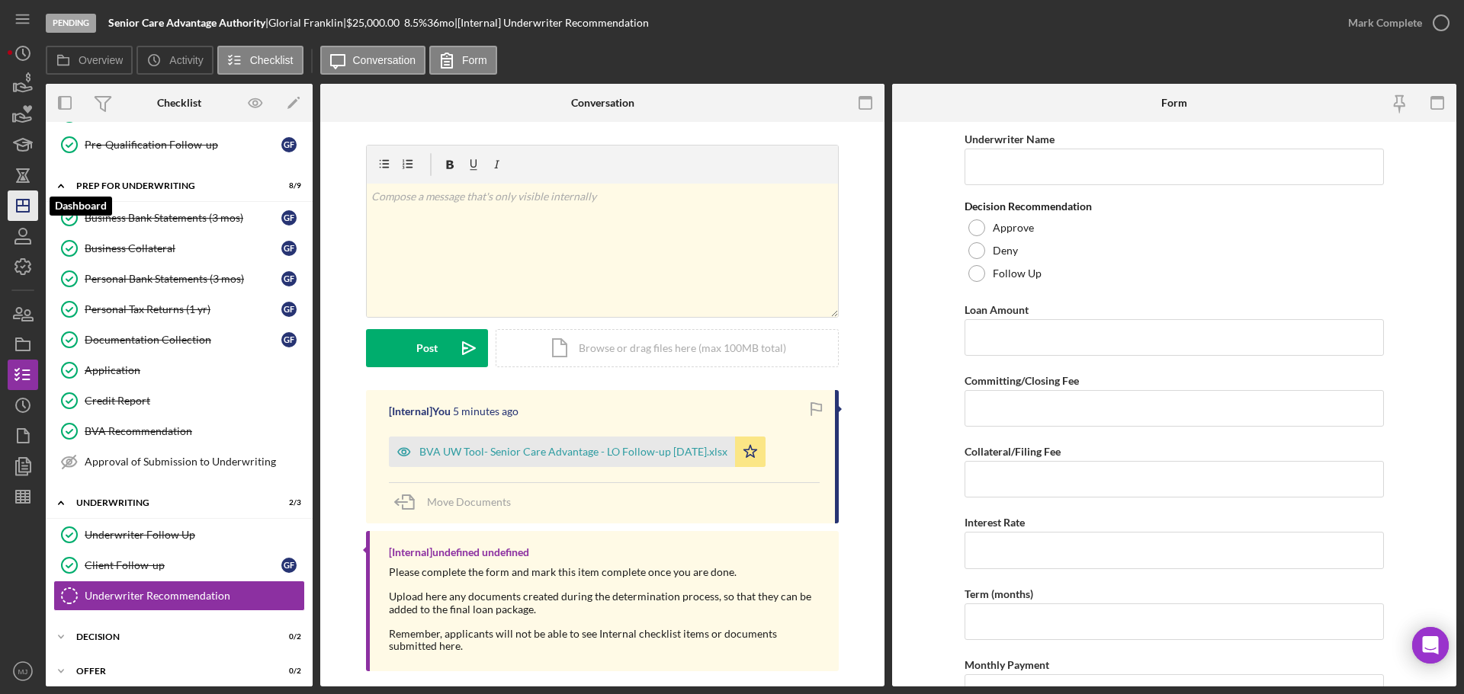
click at [28, 203] on polygon "button" at bounding box center [23, 206] width 12 height 12
